Goal: Use online tool/utility: Utilize a website feature to perform a specific function

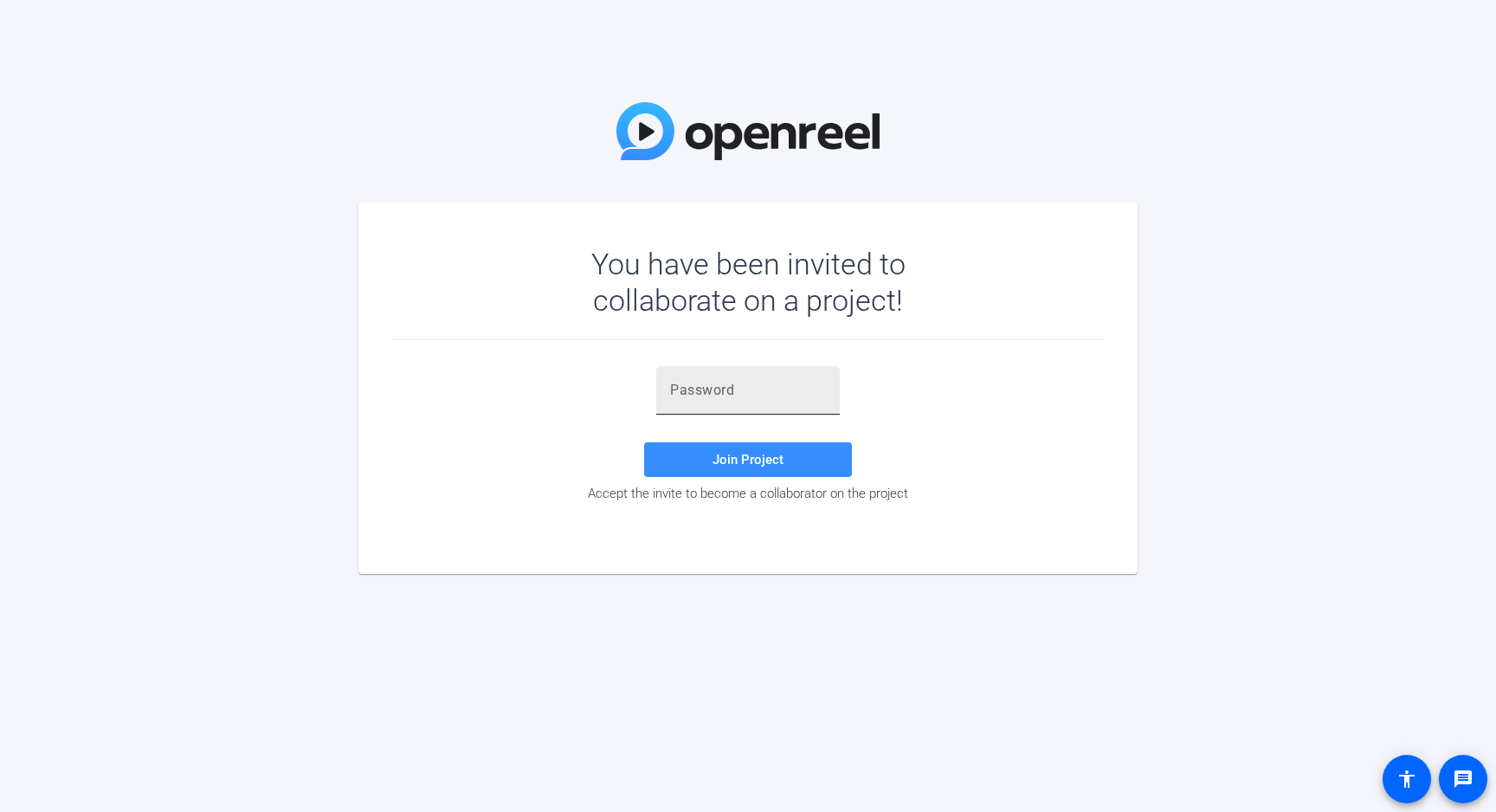
click at [685, 388] on input "text" at bounding box center [748, 390] width 156 height 21
paste input "22Twhn"
type input "22Twhn"
click at [711, 453] on span at bounding box center [748, 460] width 208 height 41
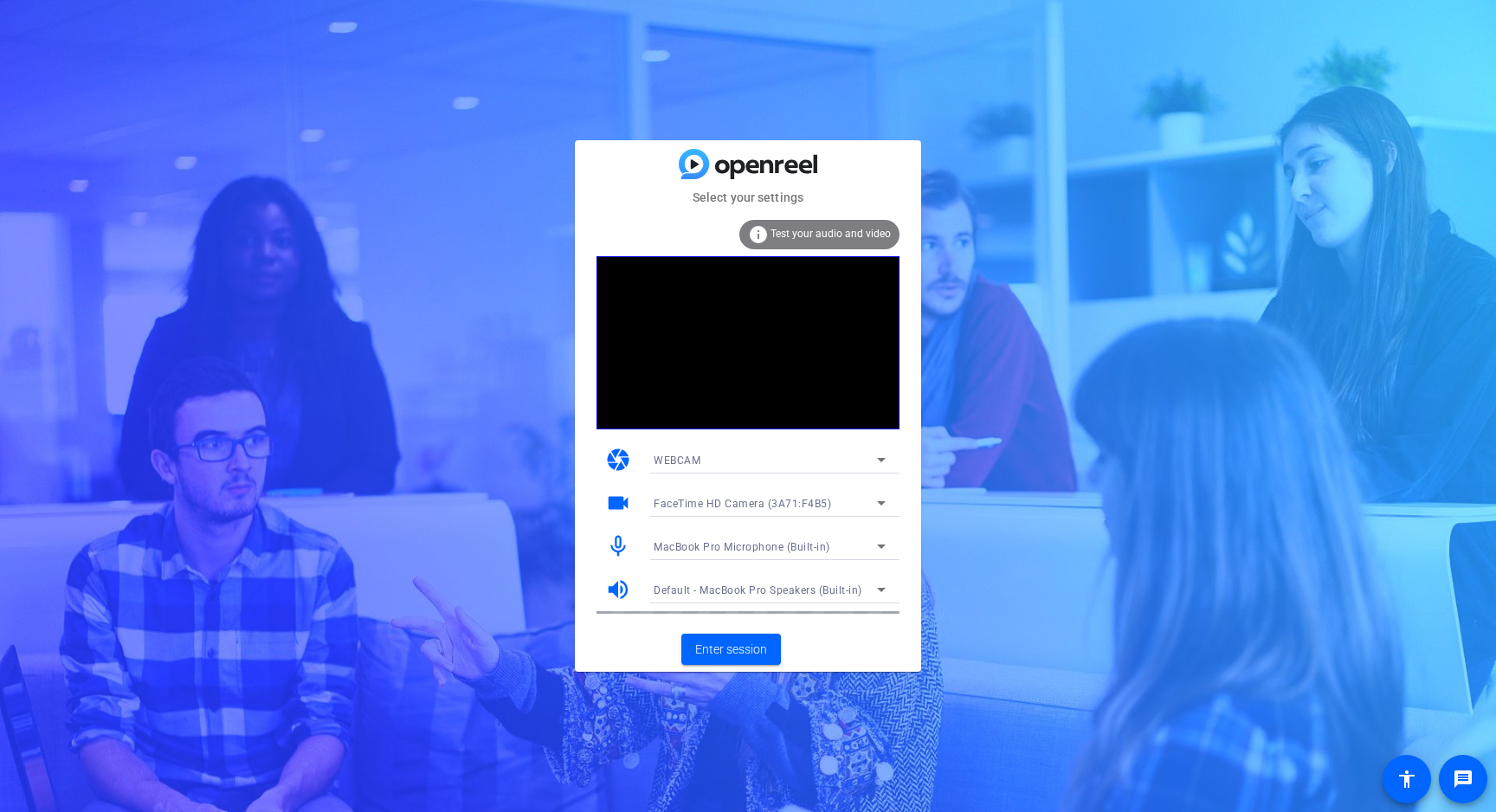
click at [877, 502] on icon at bounding box center [881, 503] width 21 height 21
click at [882, 458] on div at bounding box center [748, 406] width 1496 height 812
click at [614, 546] on mat-icon "mic_none" at bounding box center [618, 546] width 26 height 26
click at [880, 544] on icon at bounding box center [881, 546] width 21 height 21
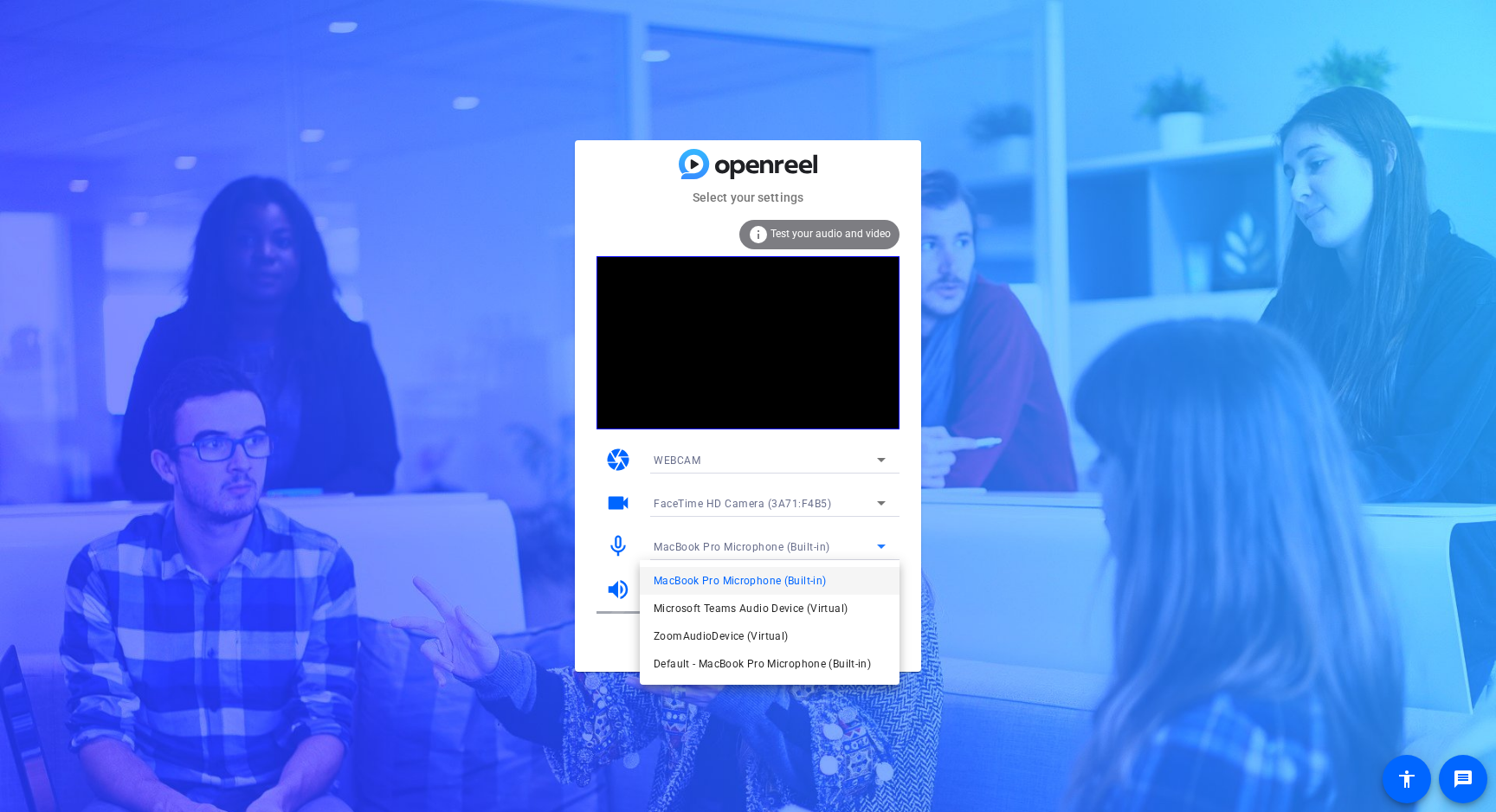
click at [875, 505] on div at bounding box center [748, 406] width 1496 height 812
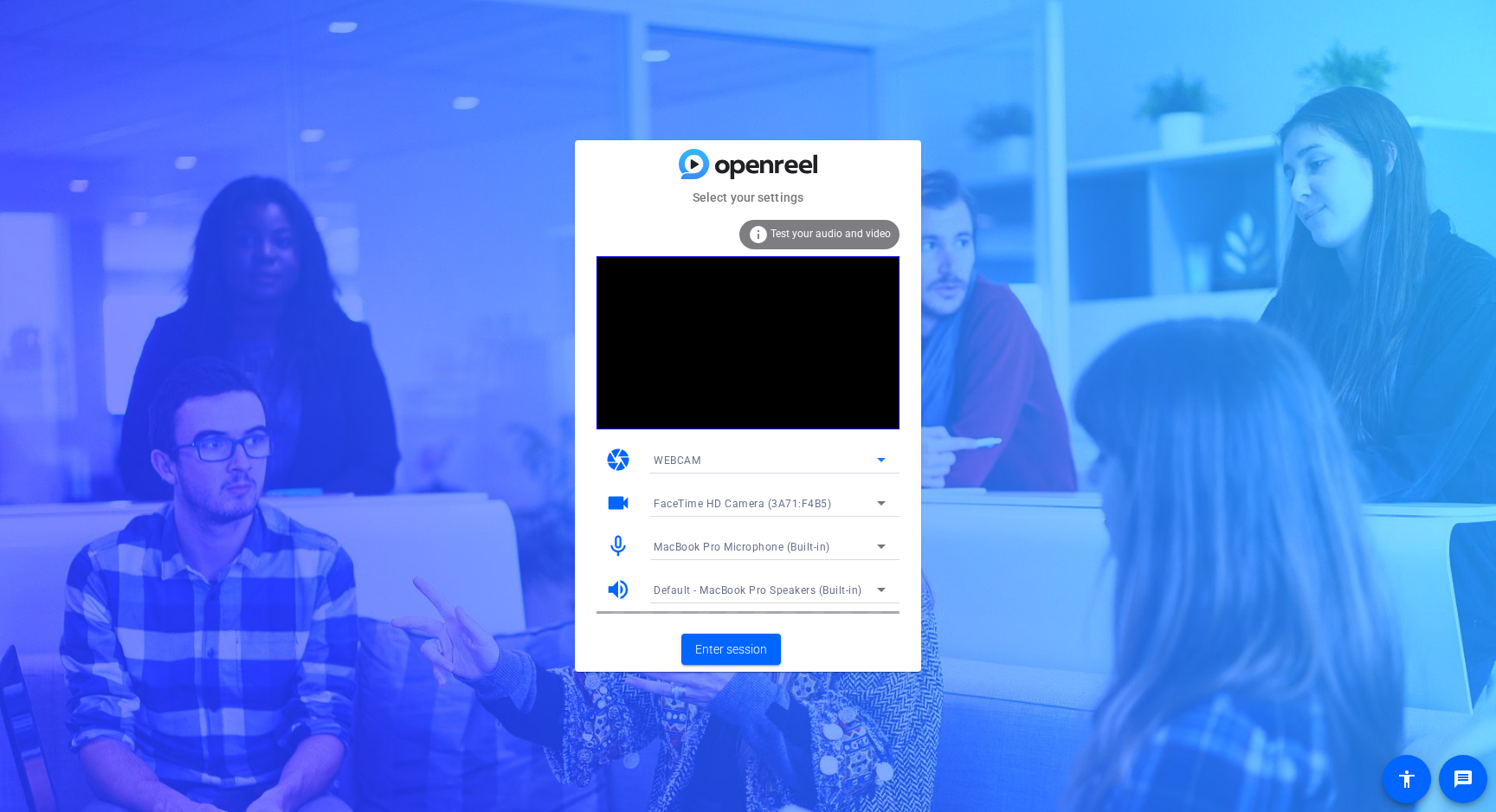
click at [884, 457] on icon at bounding box center [881, 460] width 21 height 21
click at [807, 523] on mat-option "DESKTOP" at bounding box center [769, 522] width 260 height 28
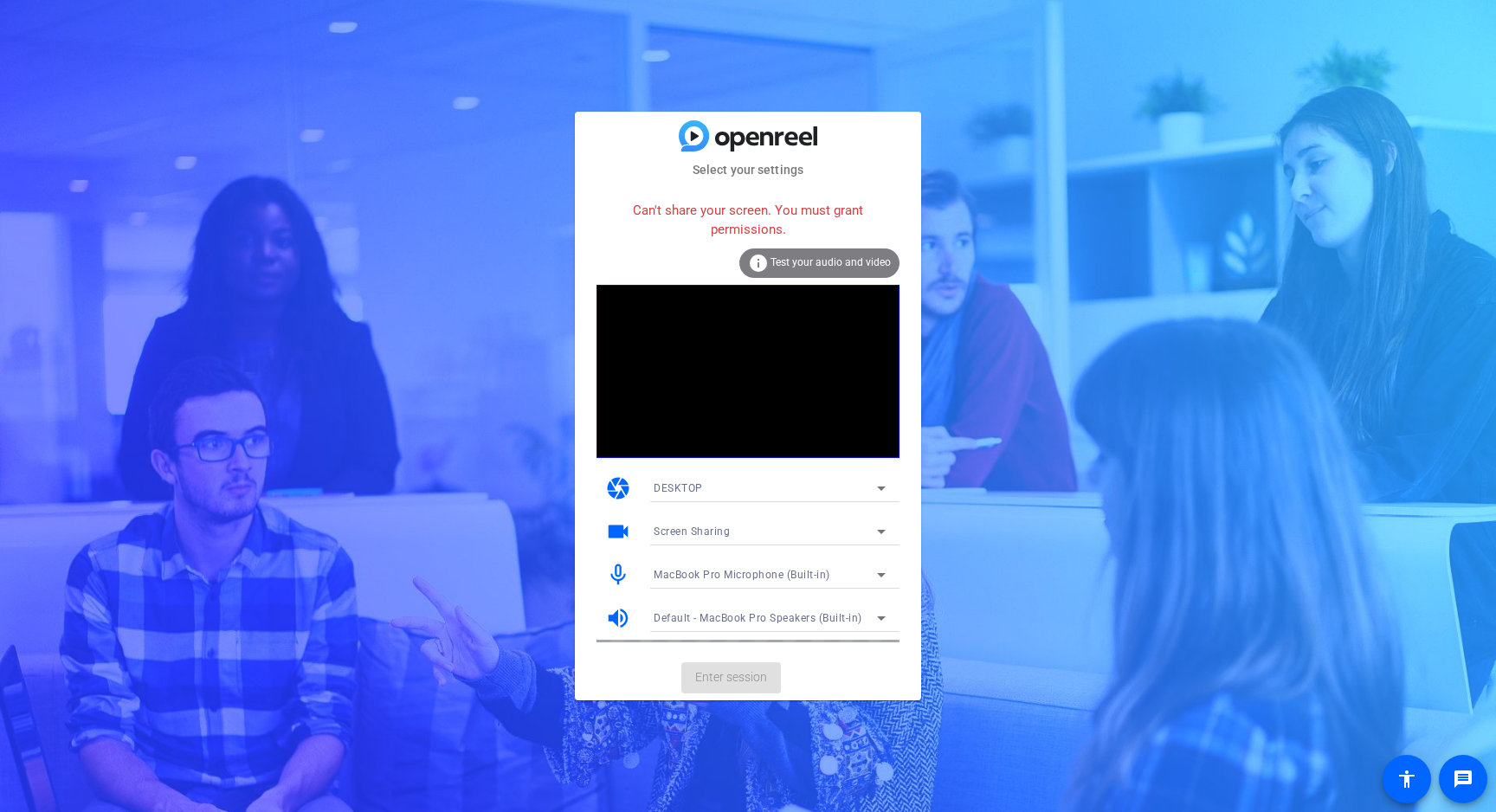
click at [883, 495] on icon at bounding box center [881, 487] width 21 height 21
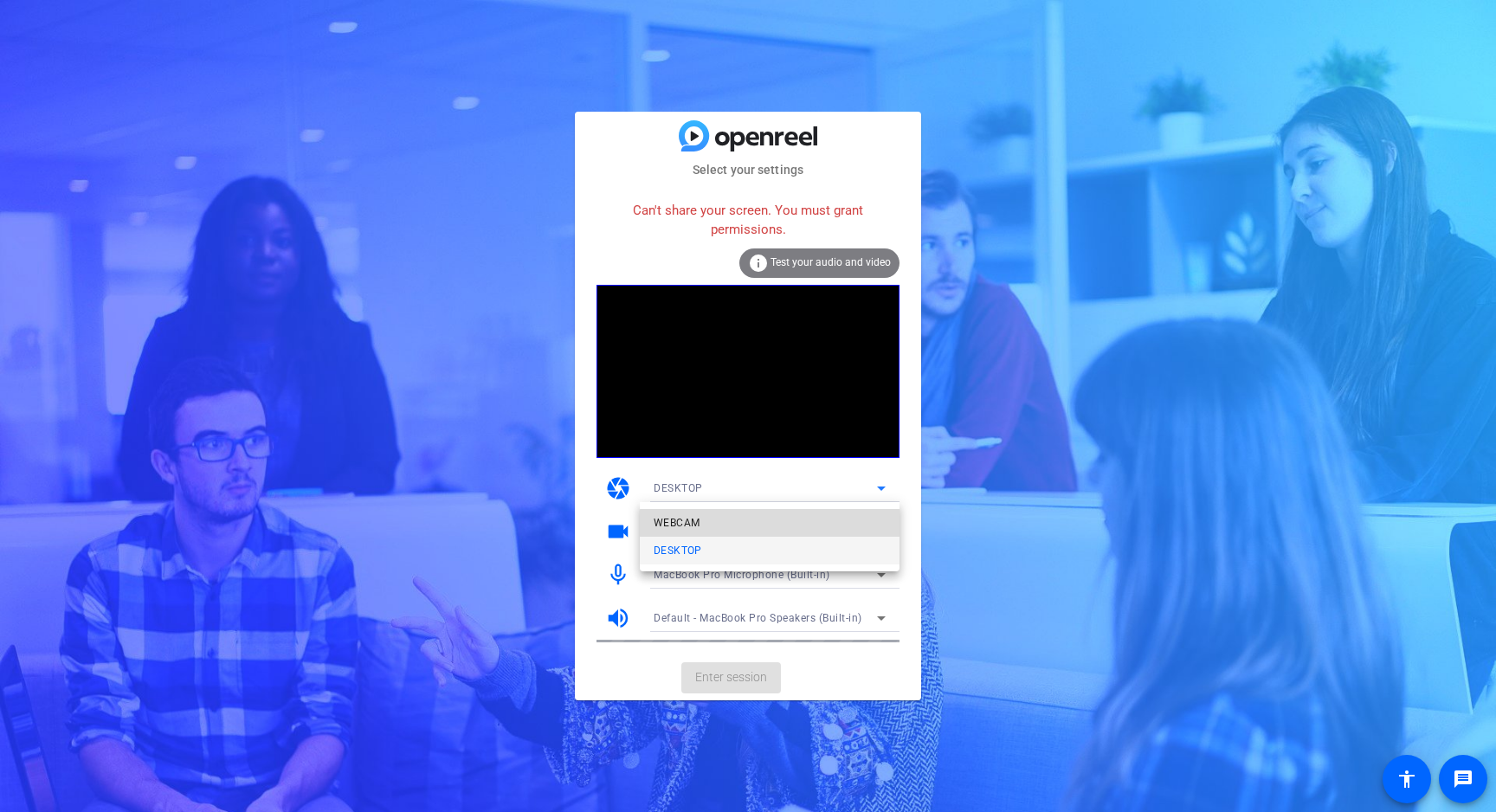
click at [821, 528] on mat-option "WEBCAM" at bounding box center [769, 522] width 260 height 28
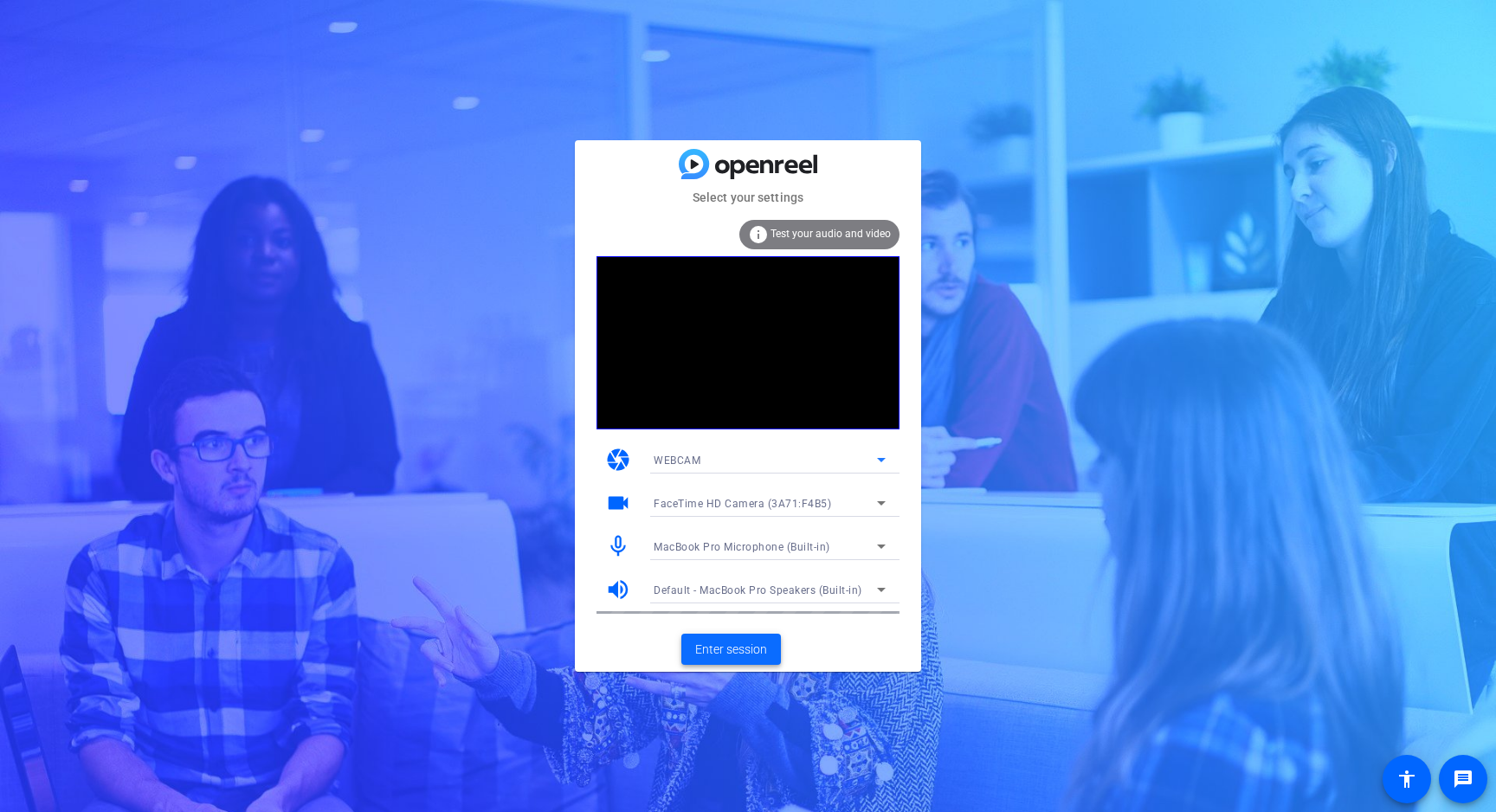
click at [724, 650] on span "Enter session" at bounding box center [731, 649] width 72 height 18
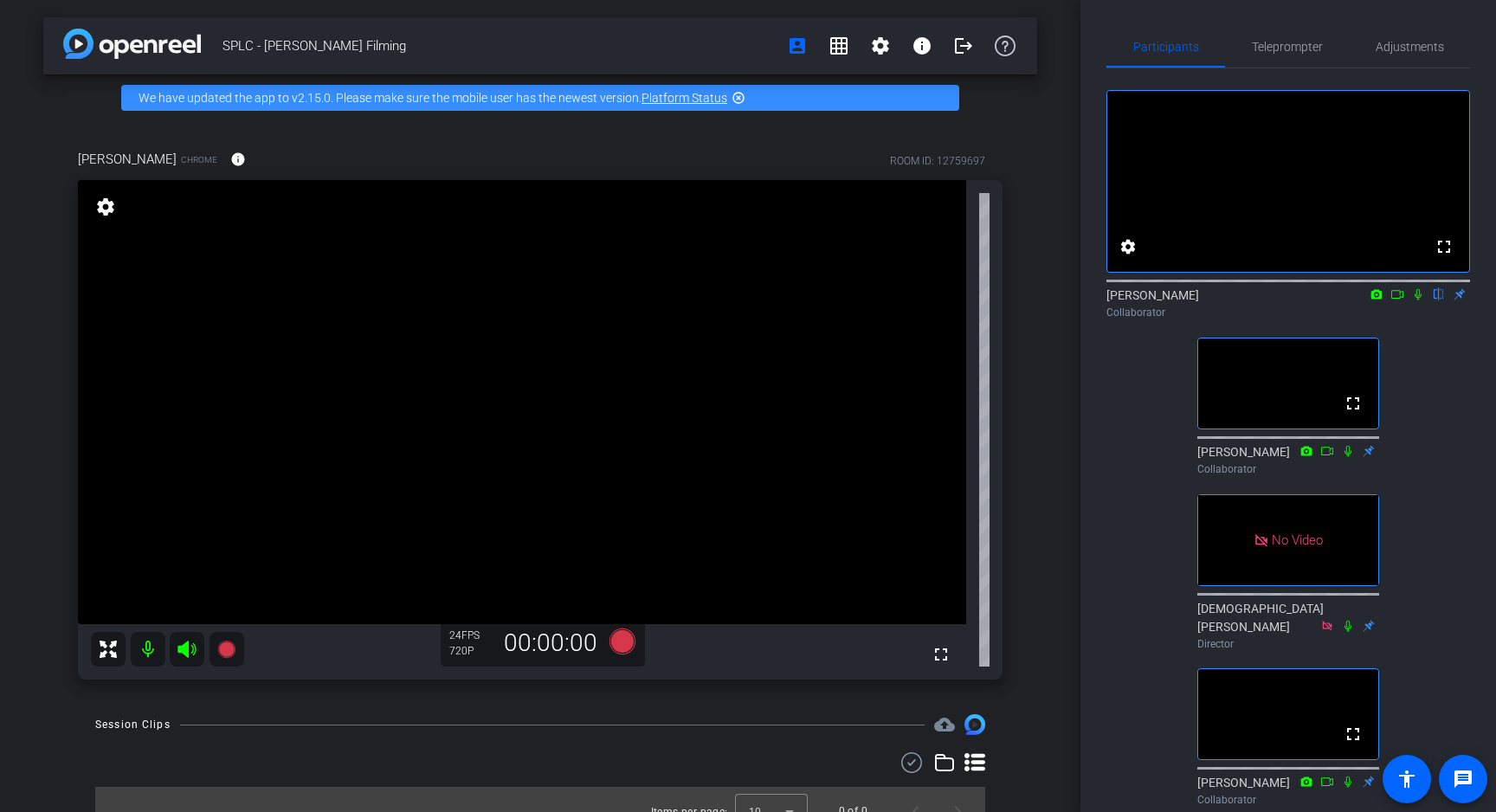
click at [1399, 300] on icon at bounding box center [1397, 294] width 13 height 12
click at [1434, 300] on icon at bounding box center [1438, 294] width 13 height 12
click at [1437, 300] on icon at bounding box center [1439, 295] width 10 height 12
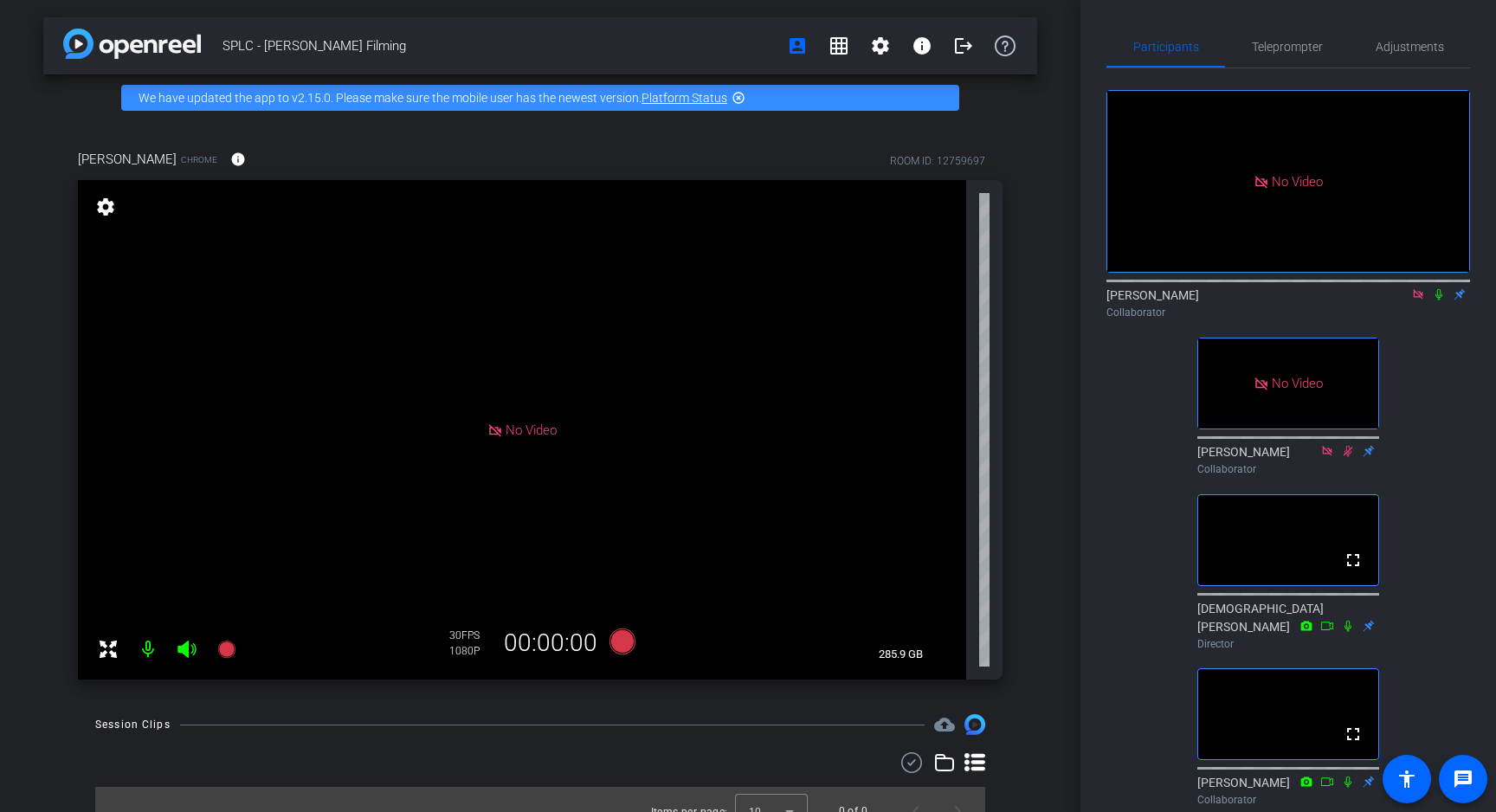
click at [1436, 300] on icon at bounding box center [1438, 294] width 13 height 12
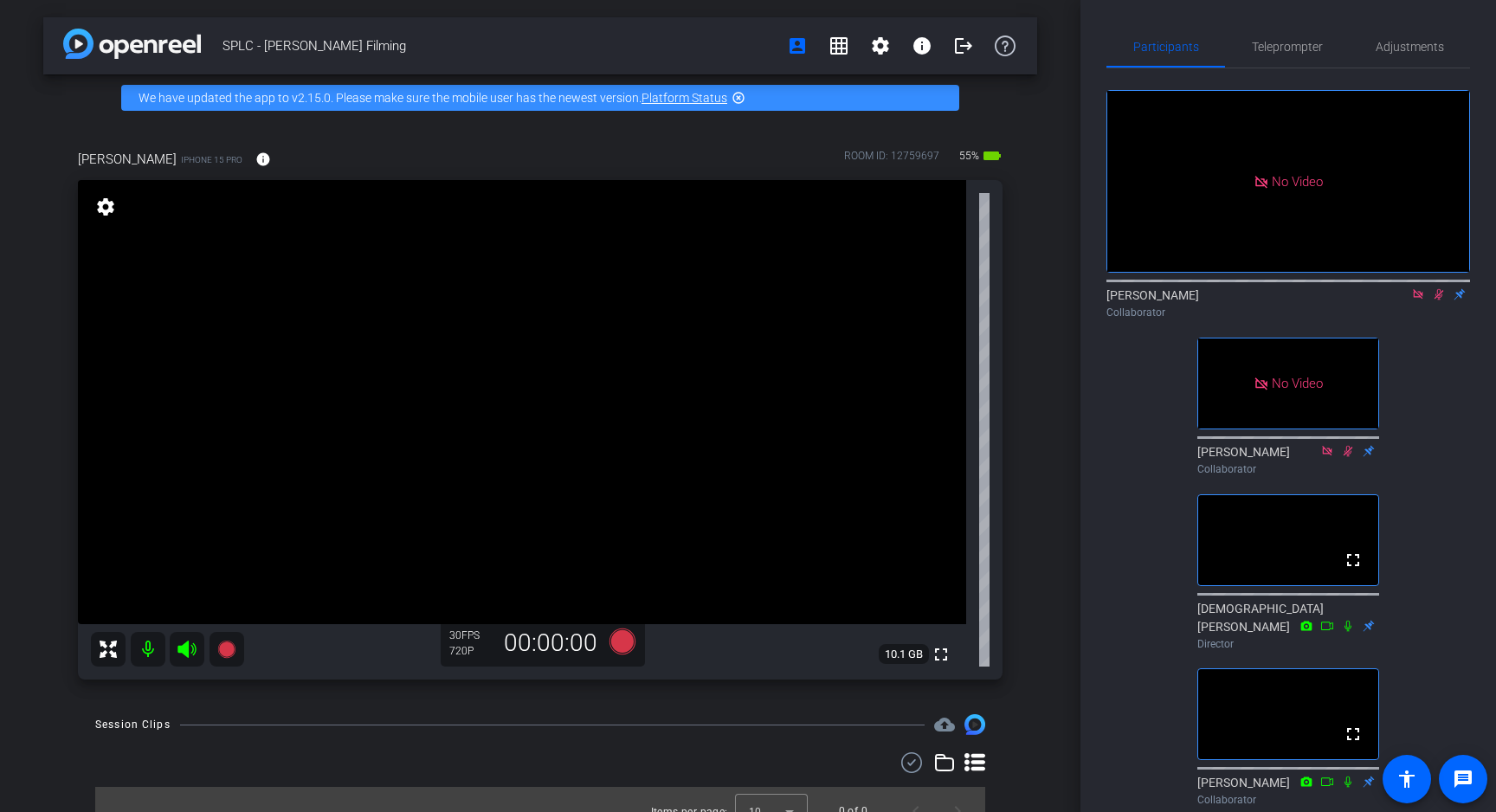
click at [1440, 300] on icon at bounding box center [1439, 295] width 10 height 12
click at [1438, 300] on icon at bounding box center [1438, 294] width 13 height 12
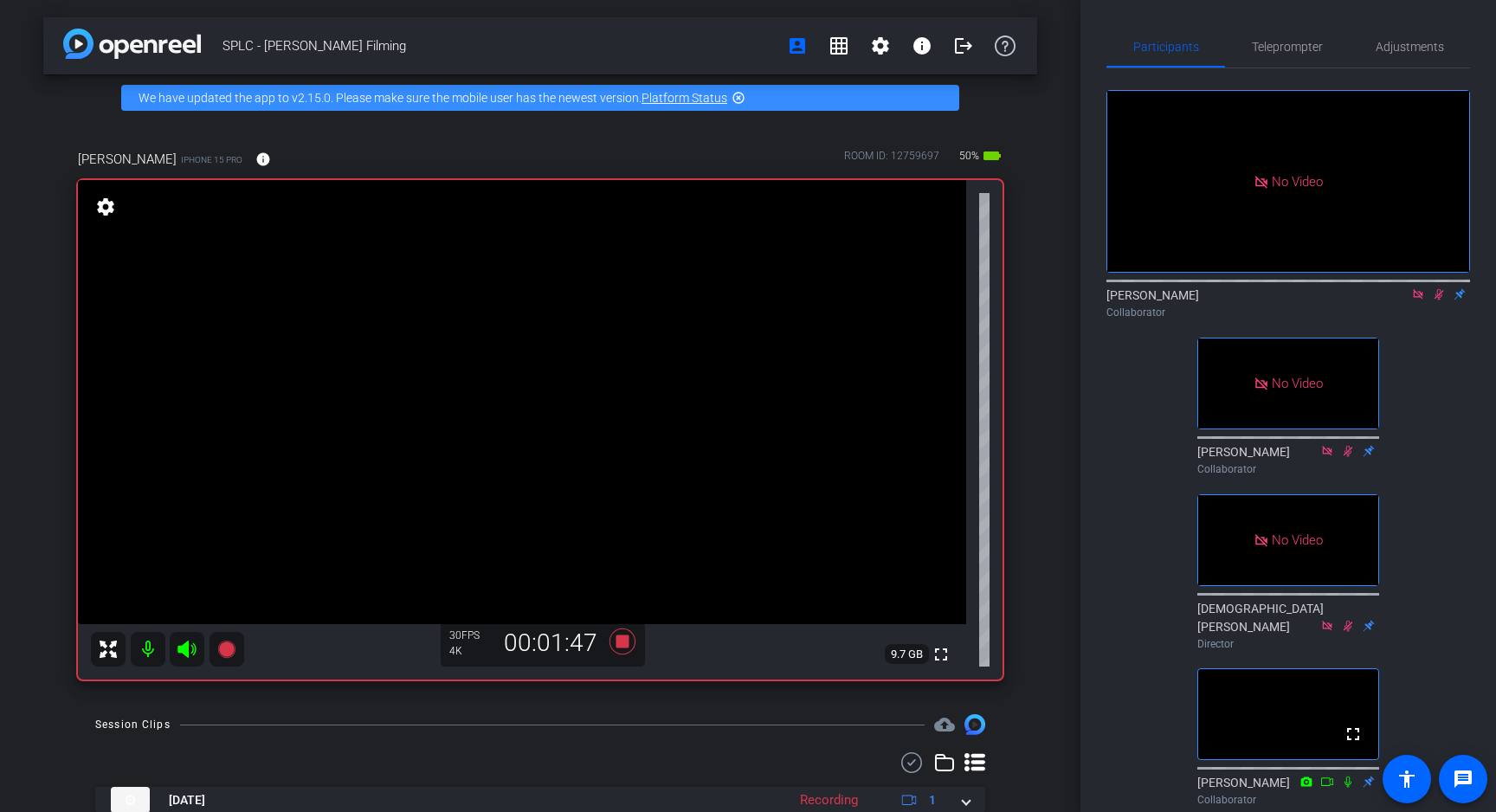
scroll to position [102, 0]
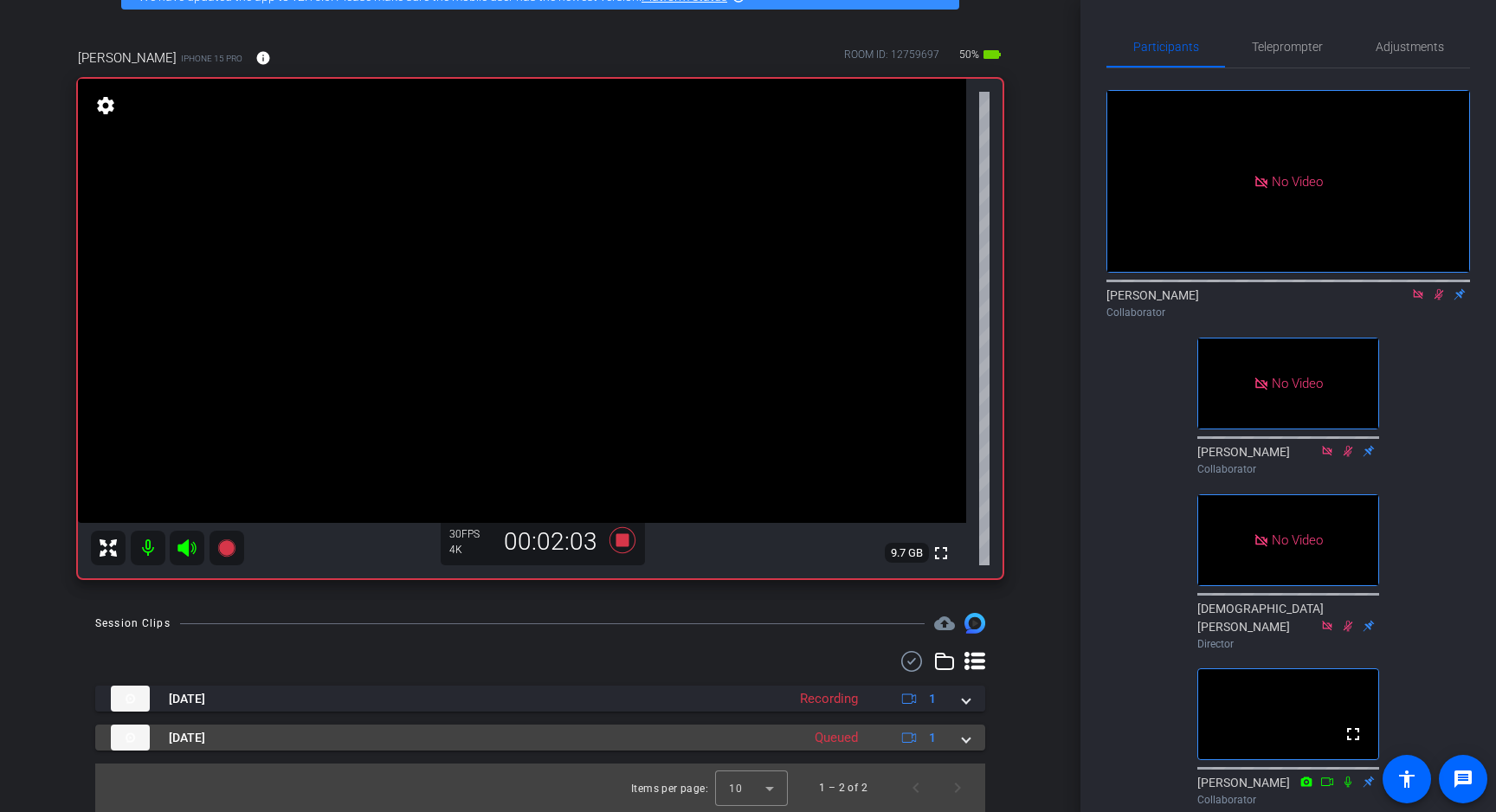
click at [971, 738] on mat-expansion-panel-header "[DATE] Queued 1" at bounding box center [541, 737] width 891 height 26
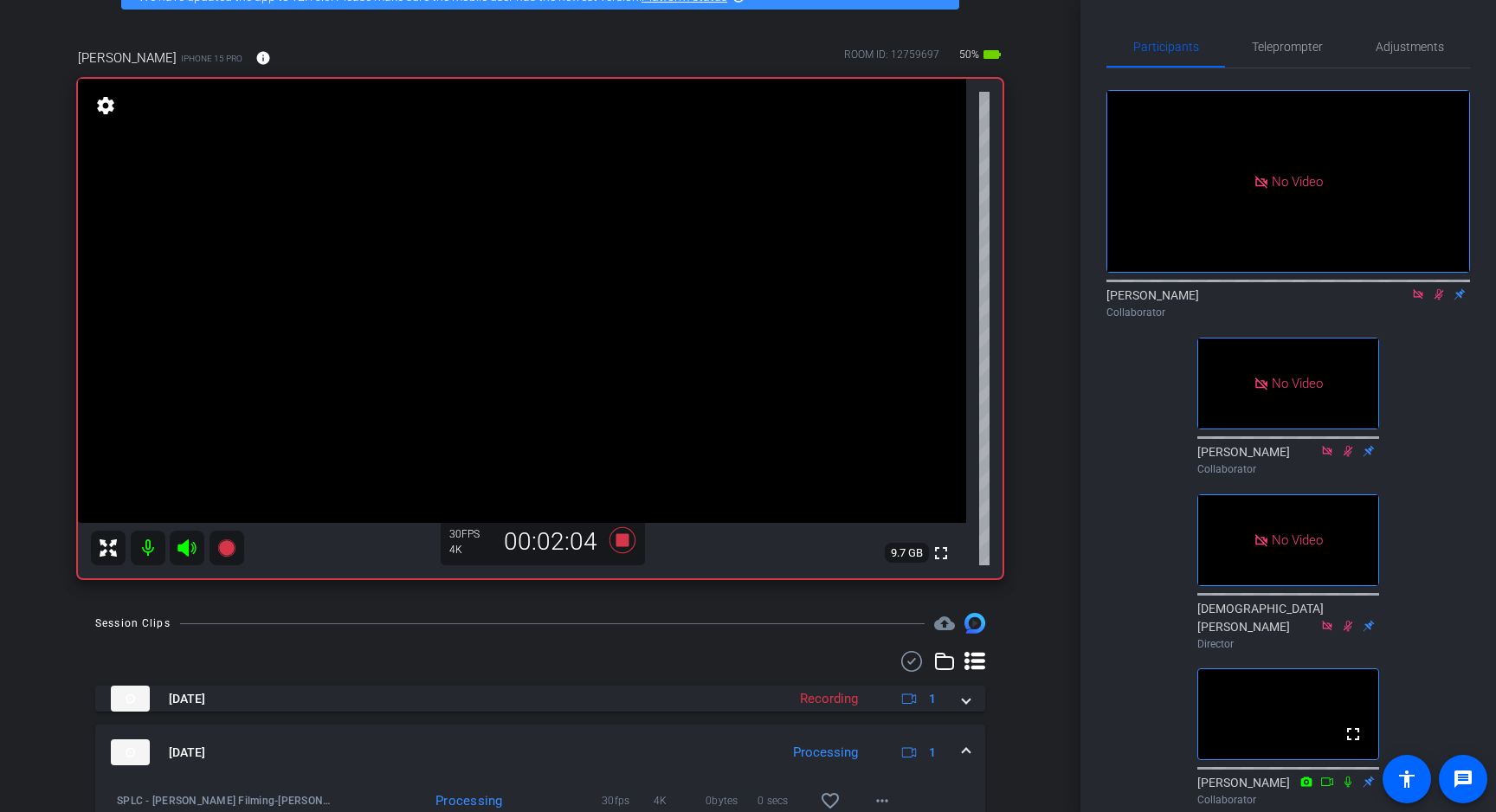
scroll to position [191, 0]
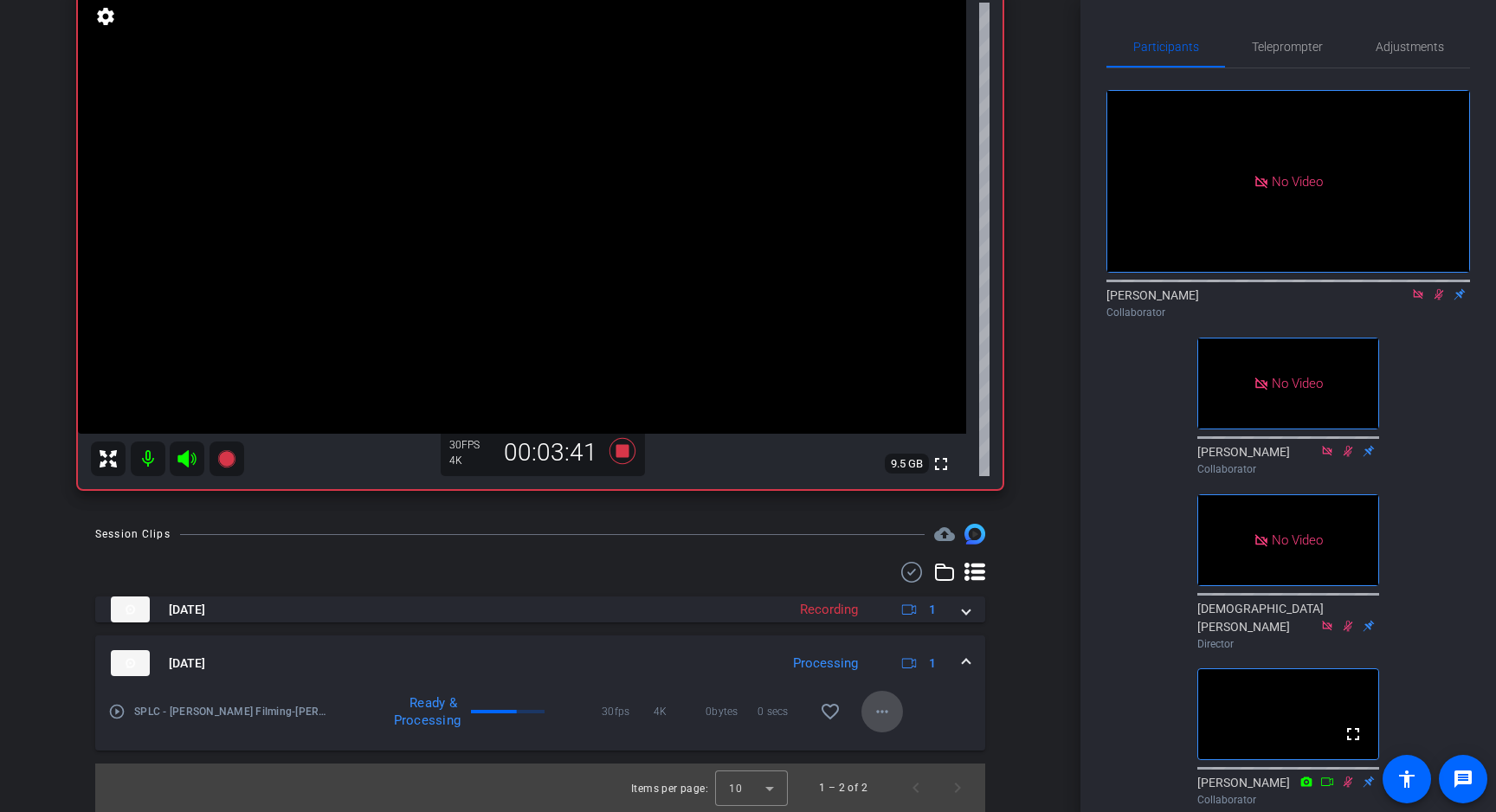
click at [884, 712] on mat-icon "more_horiz" at bounding box center [882, 711] width 21 height 21
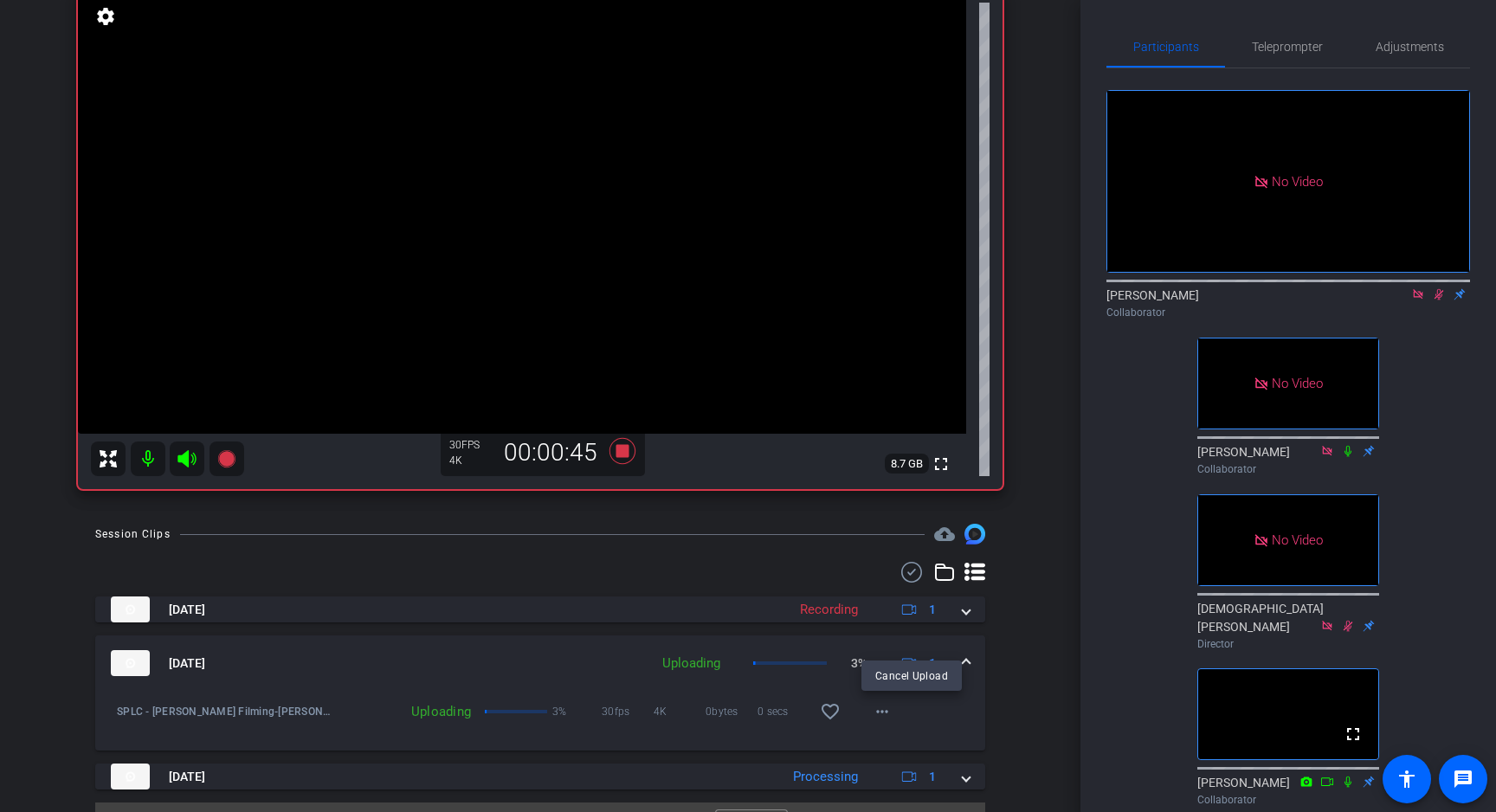
click at [1439, 317] on div at bounding box center [748, 406] width 1496 height 812
click at [1440, 300] on icon at bounding box center [1438, 294] width 13 height 12
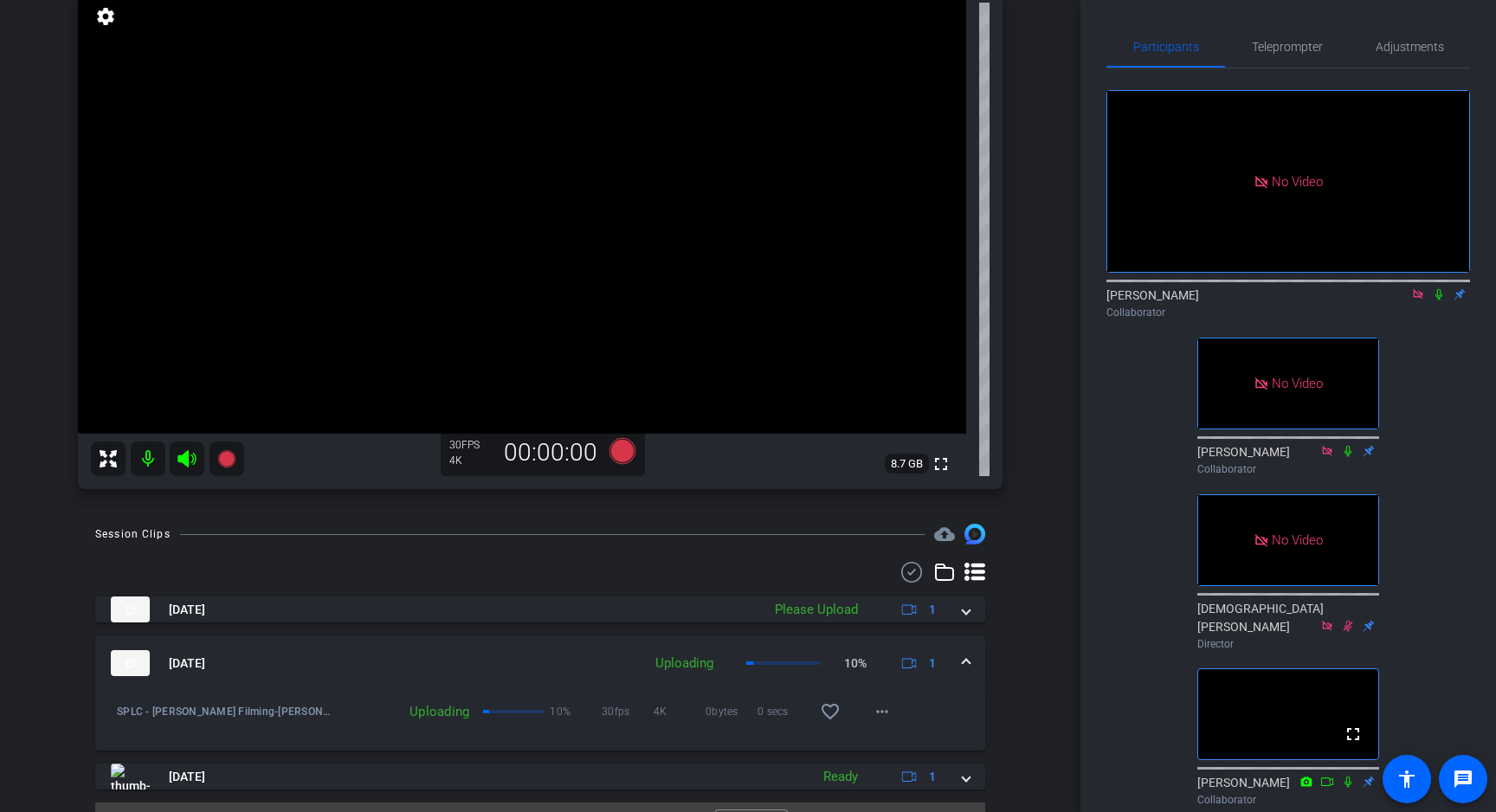
click at [1440, 300] on icon at bounding box center [1438, 294] width 13 height 12
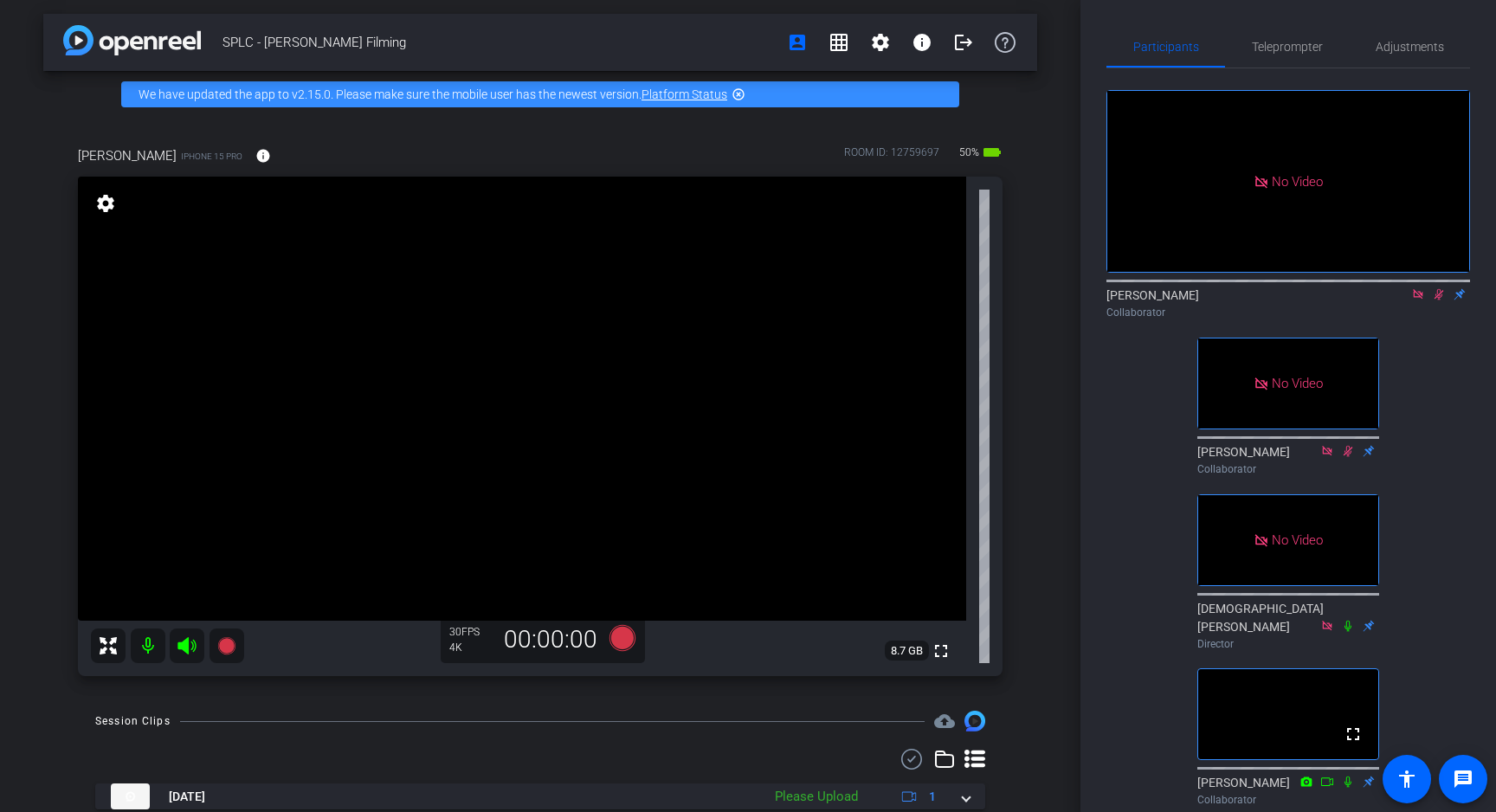
scroll to position [0, 0]
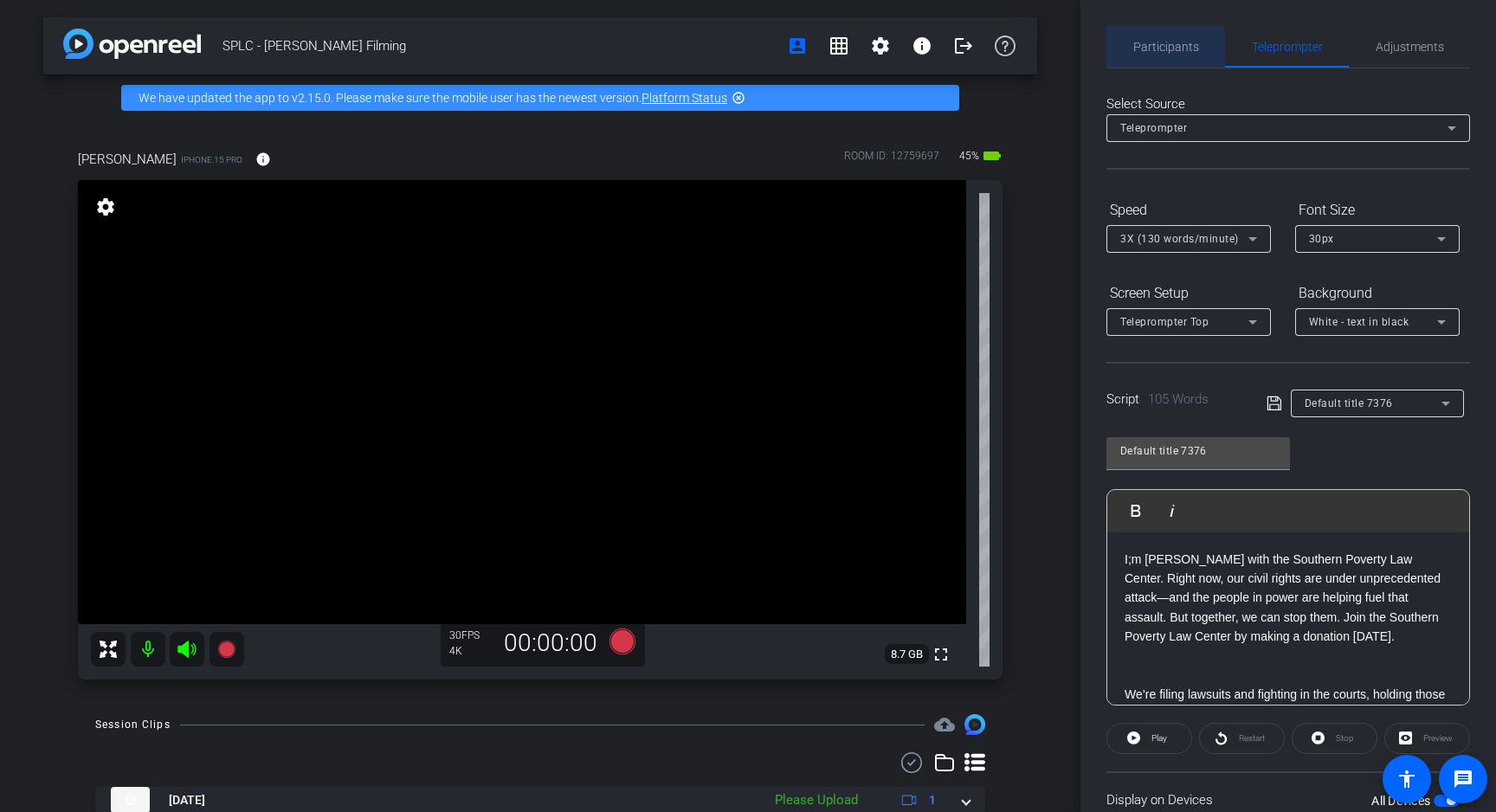
click at [1176, 47] on span "Participants" at bounding box center [1166, 46] width 66 height 12
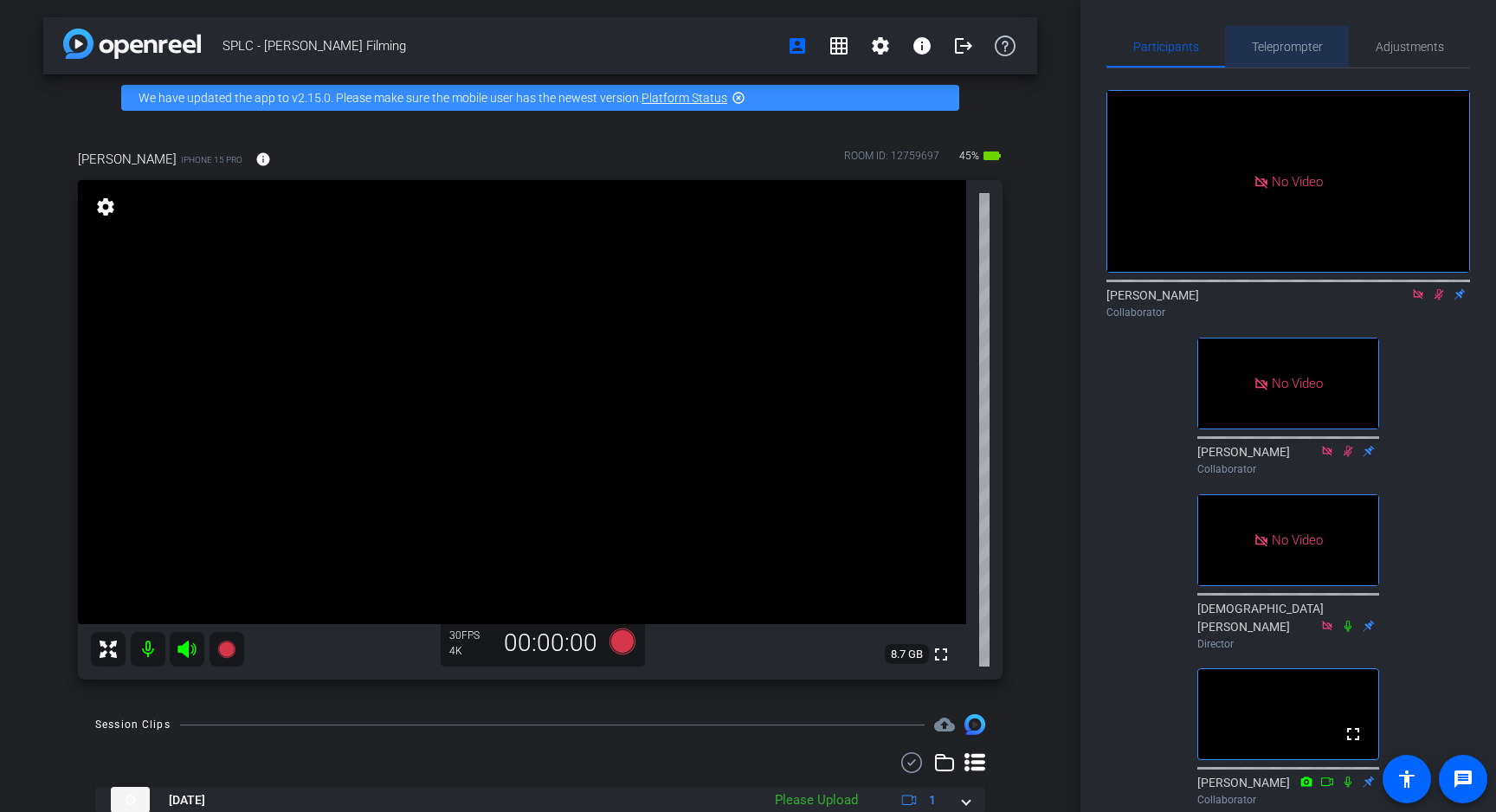
click at [1291, 40] on span "Teleprompter" at bounding box center [1287, 46] width 71 height 12
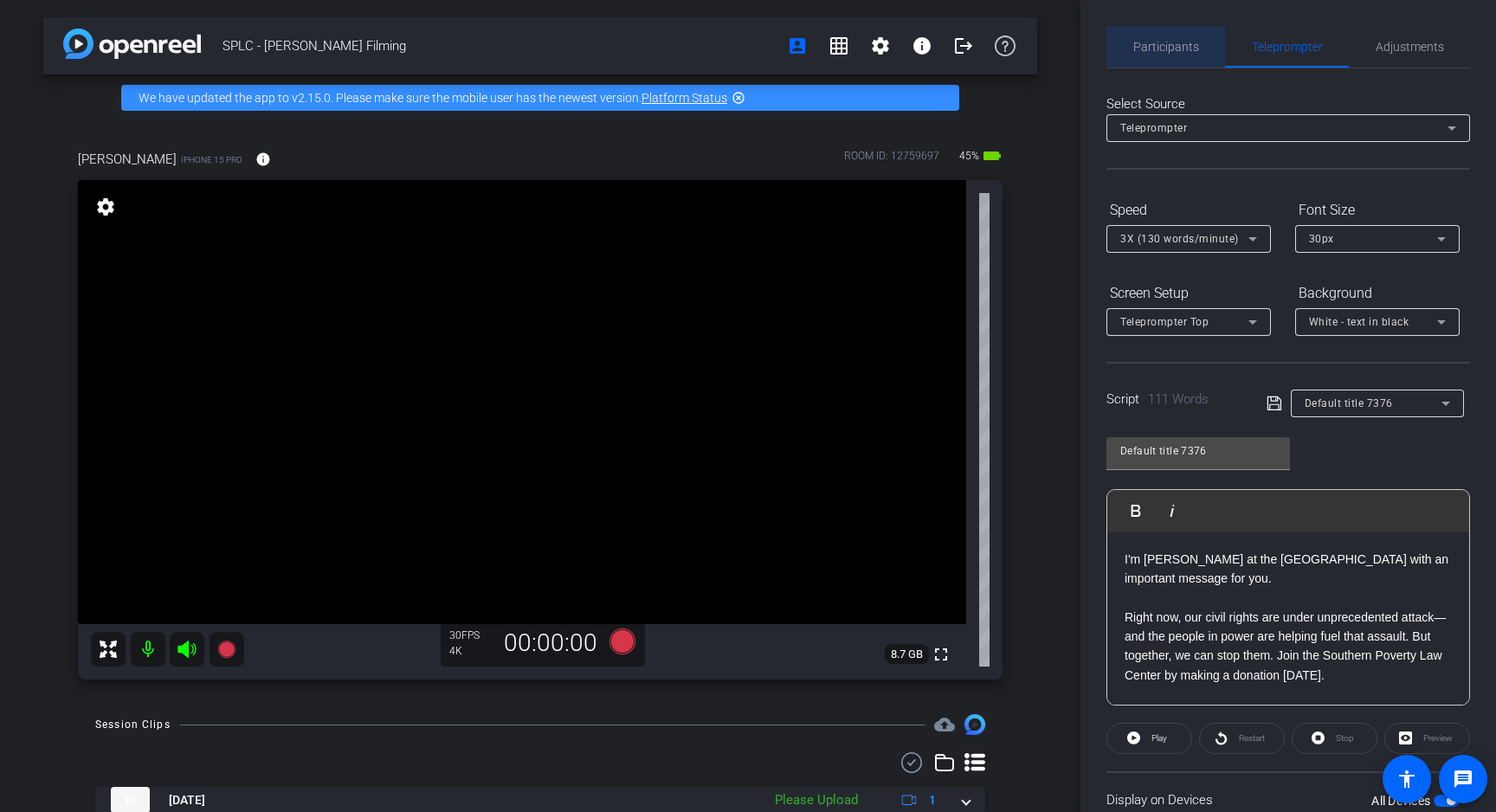
click at [1172, 49] on span "Participants" at bounding box center [1166, 46] width 66 height 12
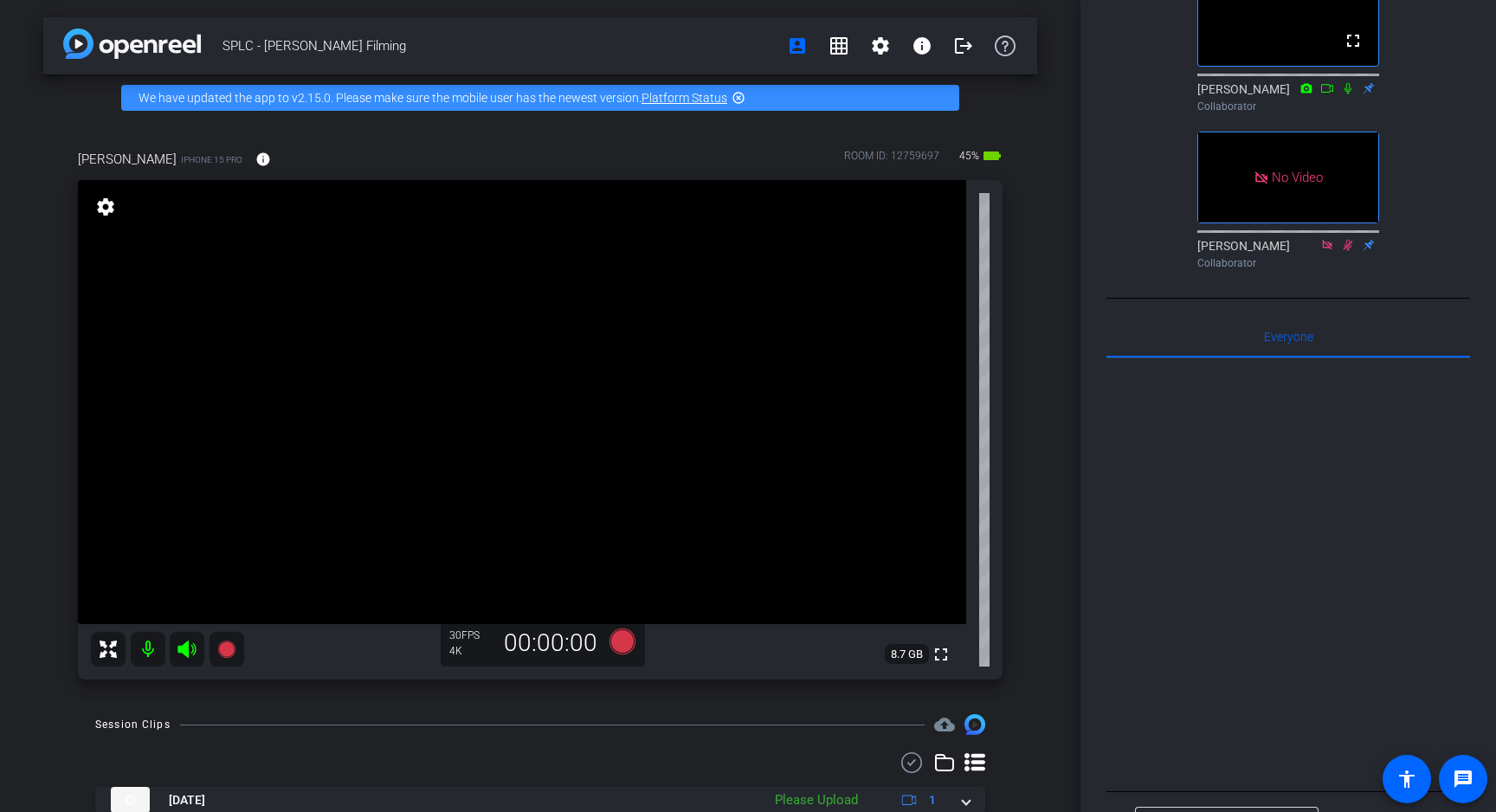
scroll to position [735, 0]
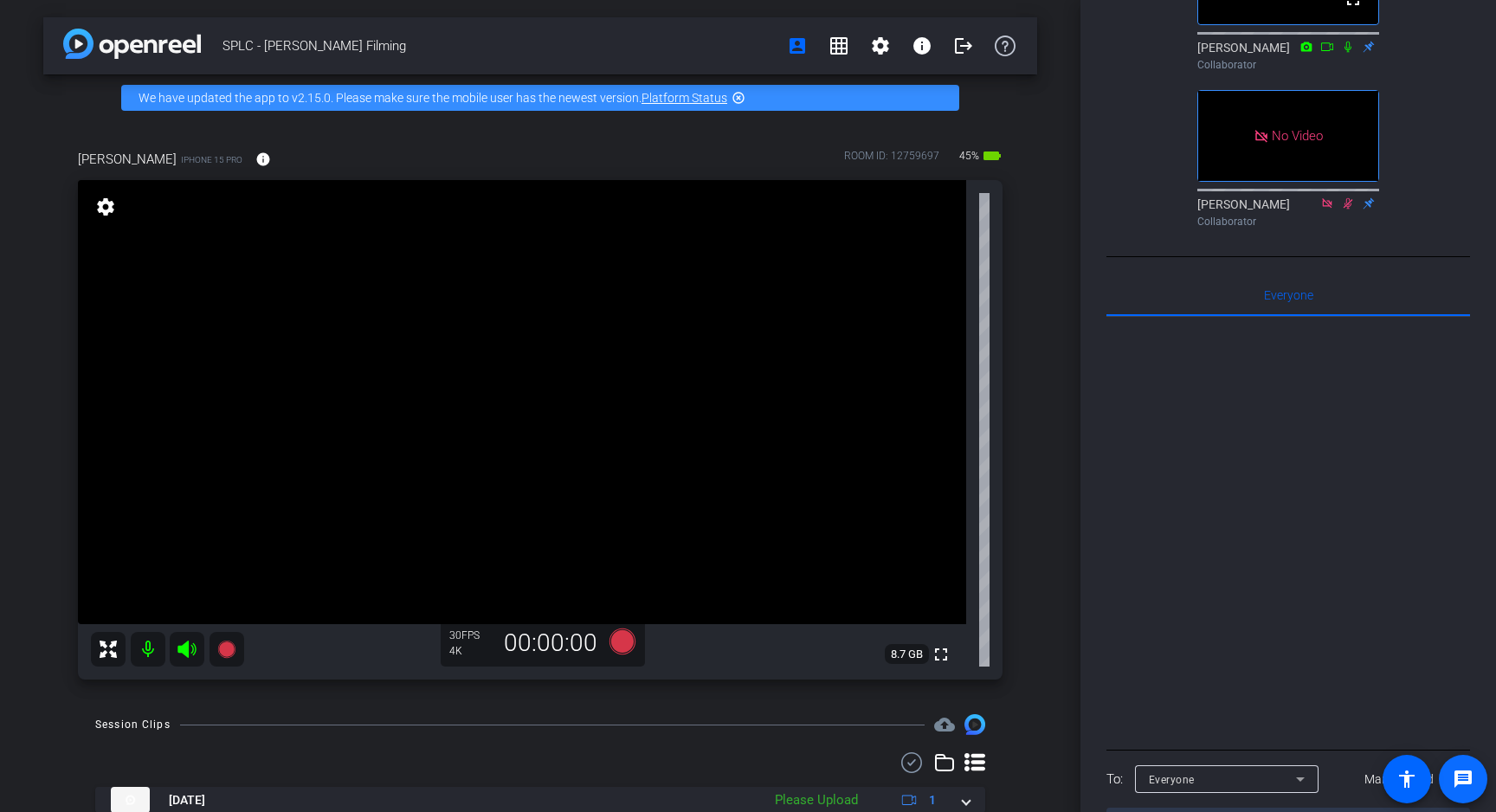
click at [1470, 786] on mat-icon "message" at bounding box center [1463, 779] width 21 height 21
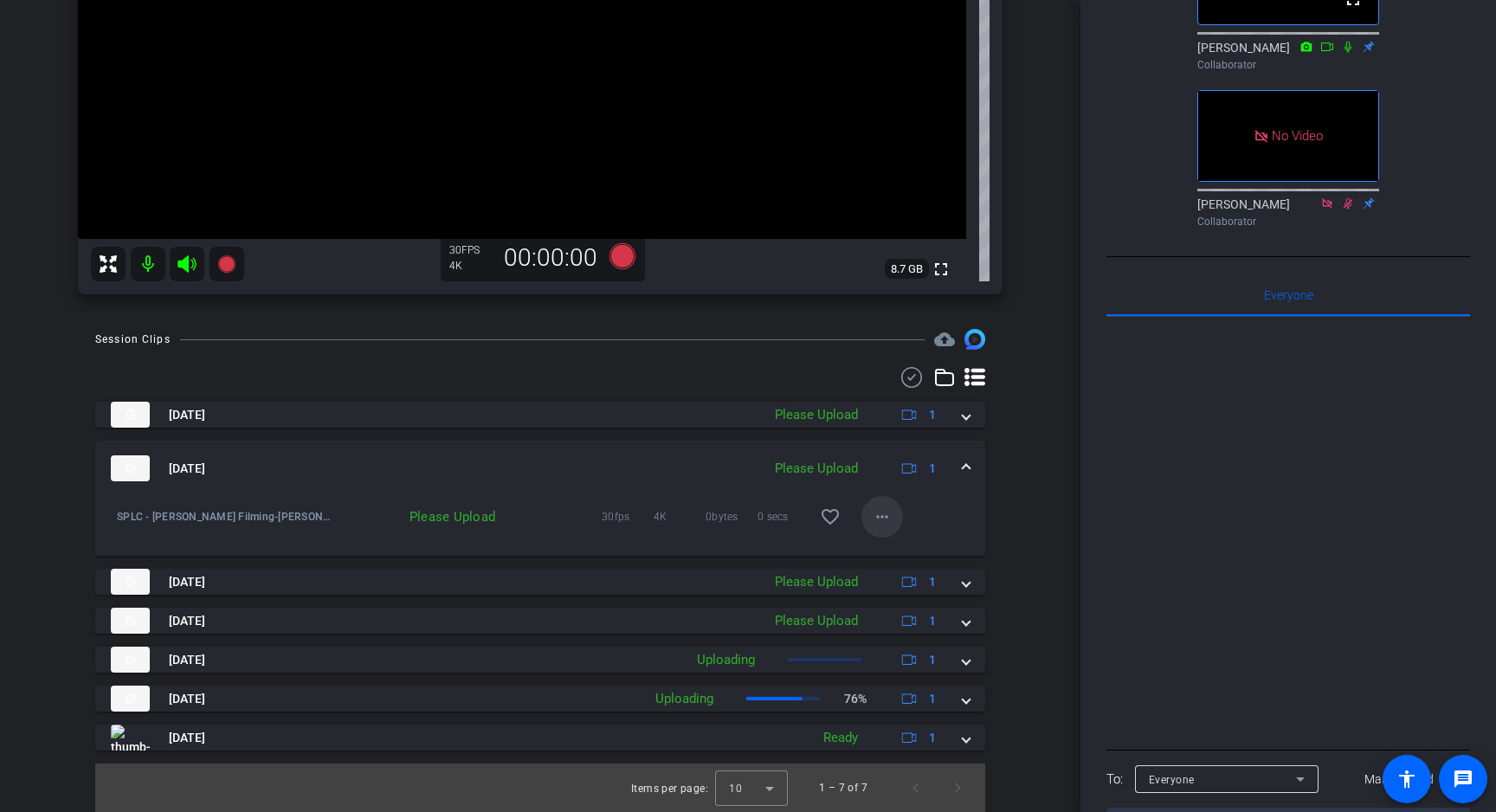
click at [872, 518] on mat-icon "more_horiz" at bounding box center [882, 516] width 21 height 21
click at [1036, 519] on div at bounding box center [748, 406] width 1496 height 812
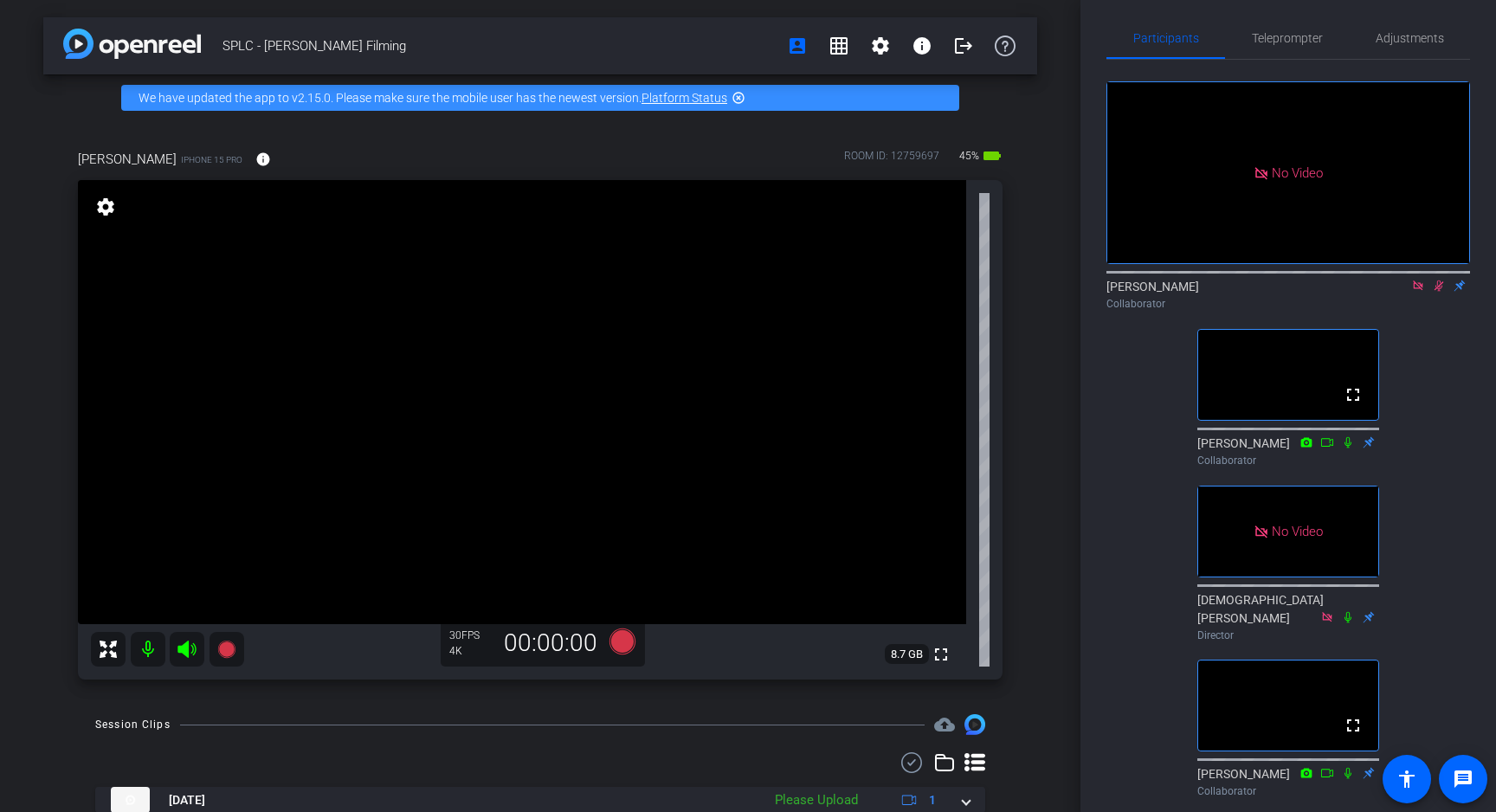
scroll to position [0, 0]
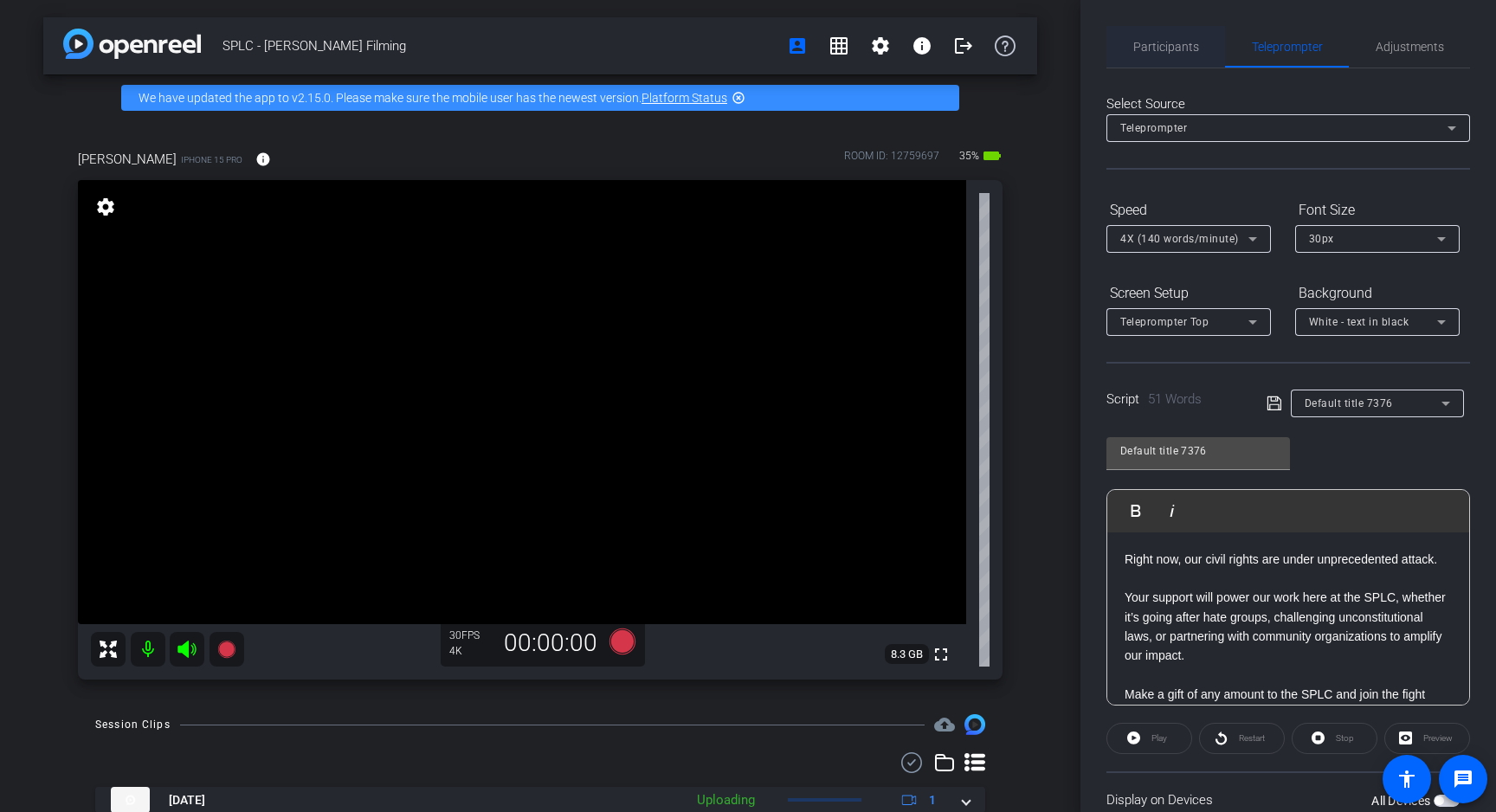
click at [1175, 54] on span "Participants" at bounding box center [1166, 47] width 66 height 41
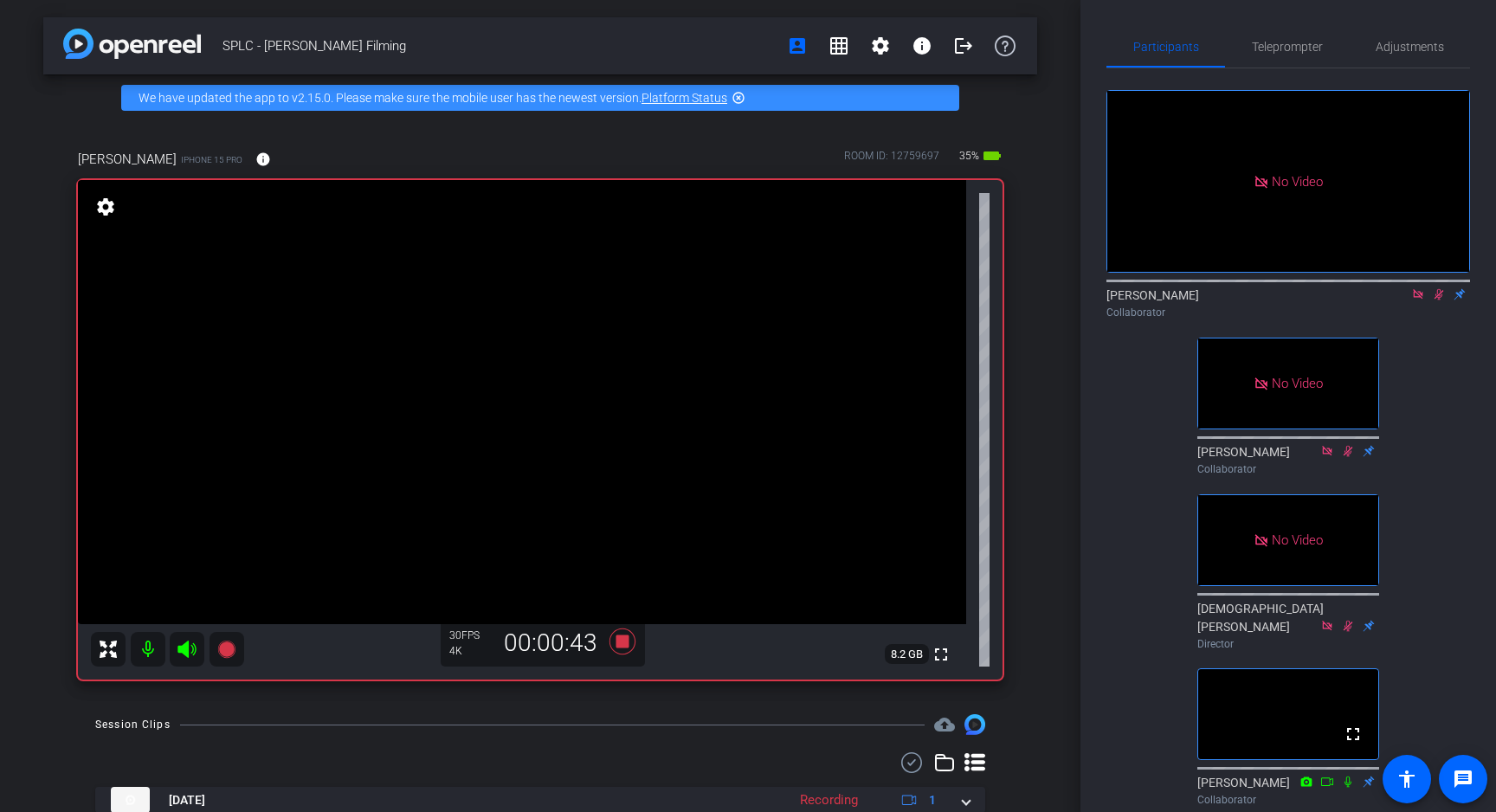
click at [1440, 290] on icon at bounding box center [1439, 295] width 10 height 12
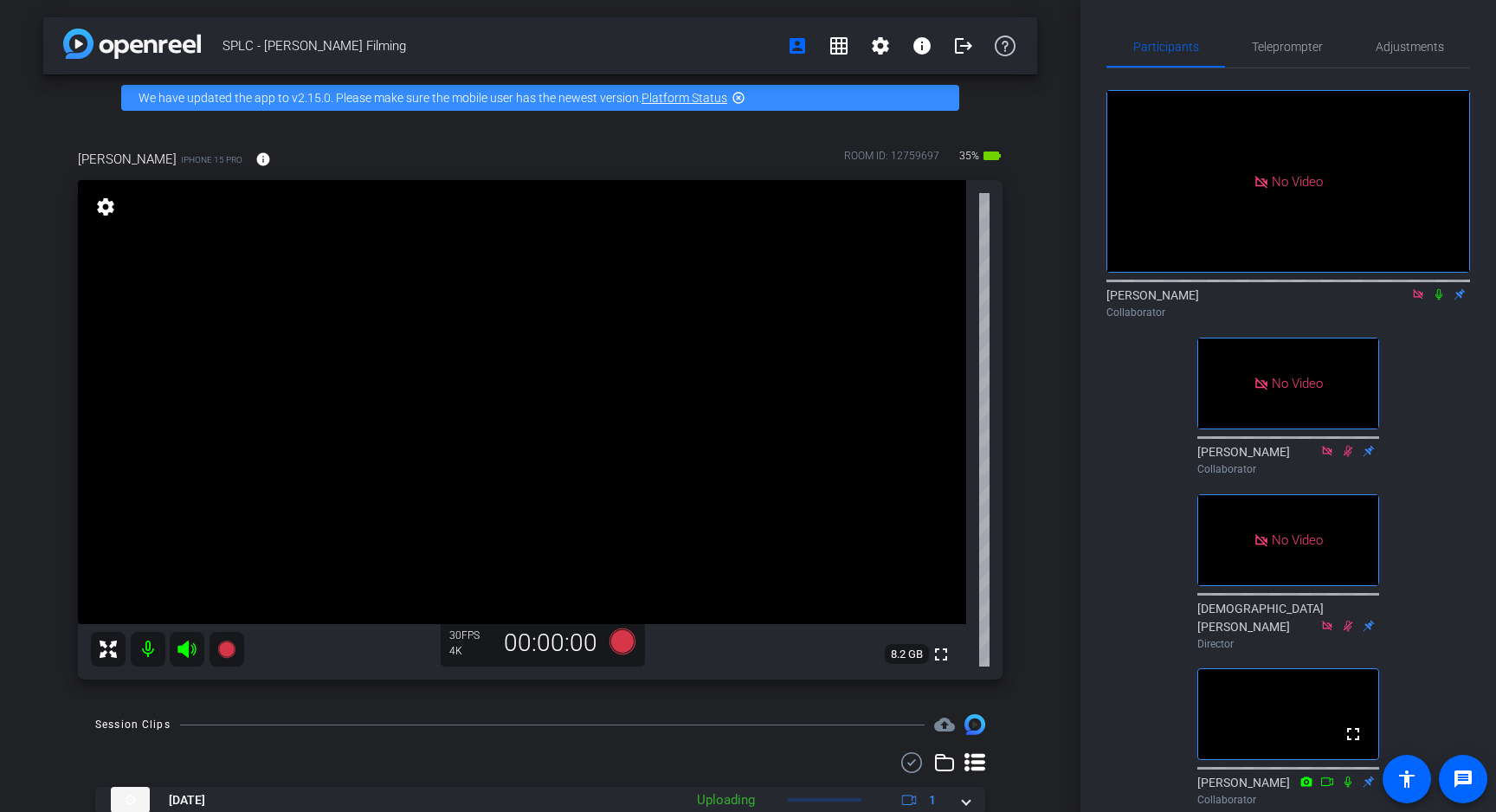
click at [1440, 290] on icon at bounding box center [1439, 295] width 7 height 12
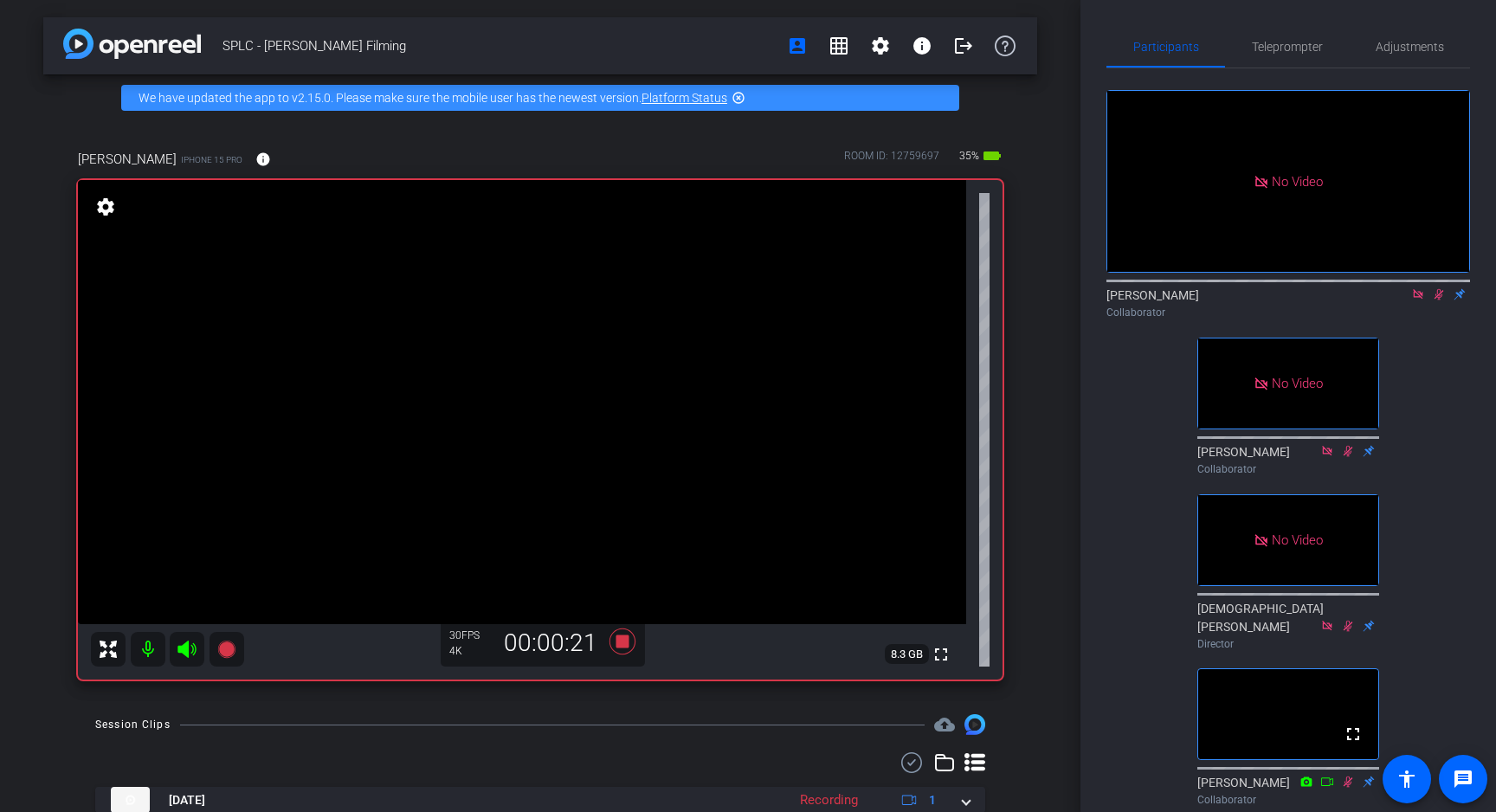
click at [1441, 290] on icon at bounding box center [1439, 295] width 10 height 12
click at [1441, 290] on icon at bounding box center [1439, 295] width 7 height 12
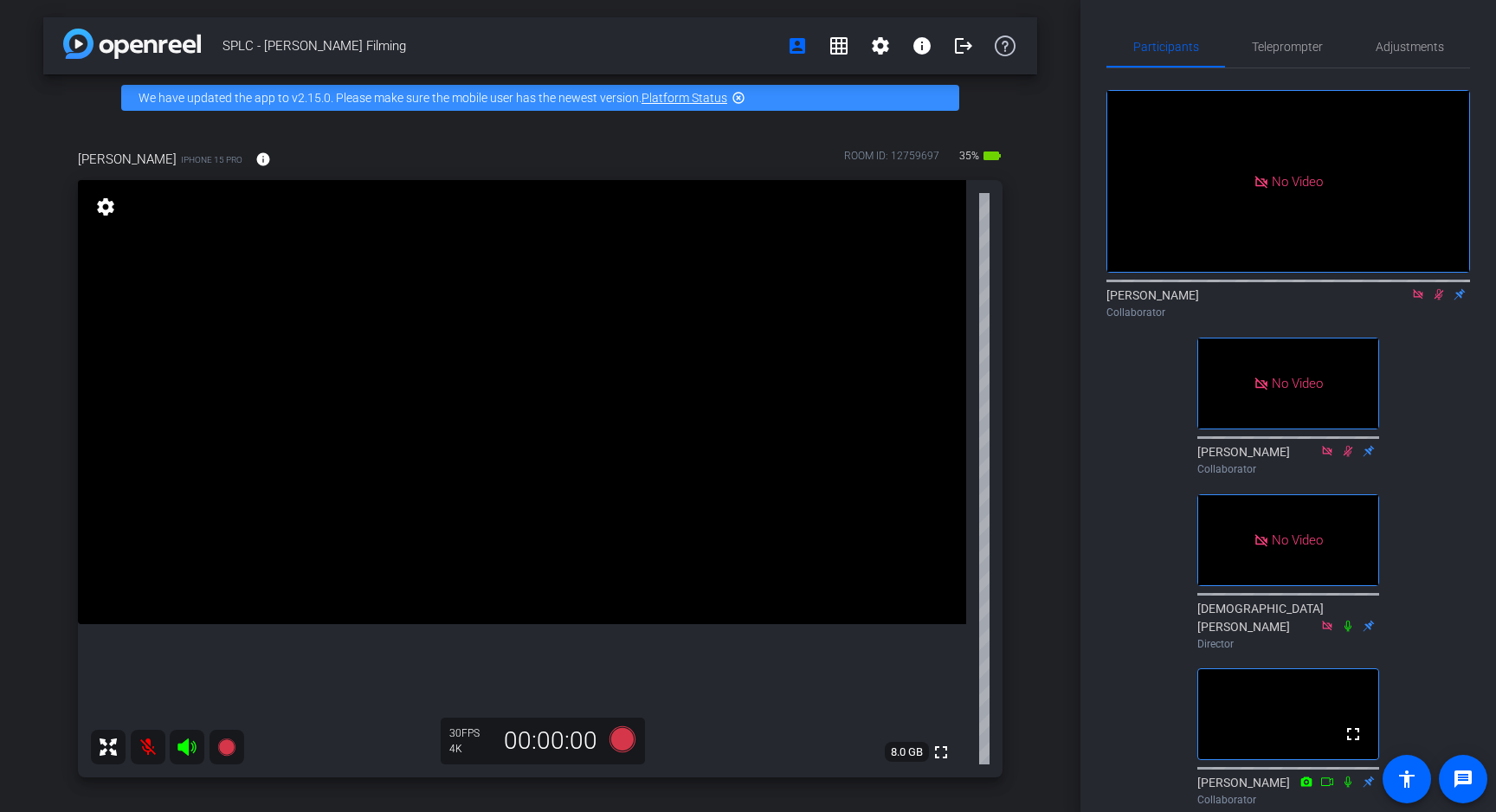
click at [1440, 290] on icon at bounding box center [1439, 295] width 10 height 12
click at [1438, 290] on icon at bounding box center [1439, 295] width 7 height 12
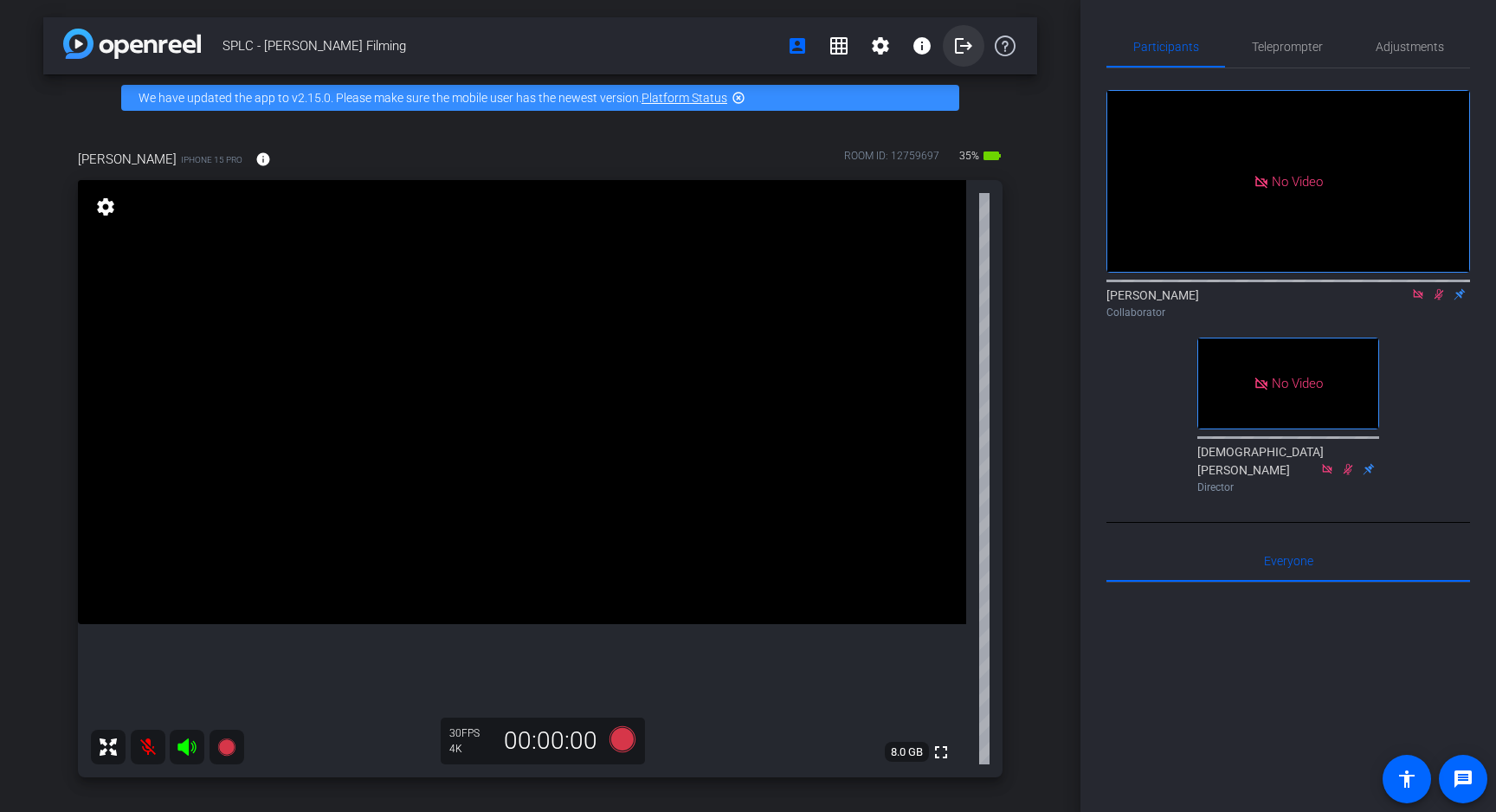
click at [962, 49] on mat-icon "logout" at bounding box center [963, 45] width 21 height 21
